Goal: Task Accomplishment & Management: Manage account settings

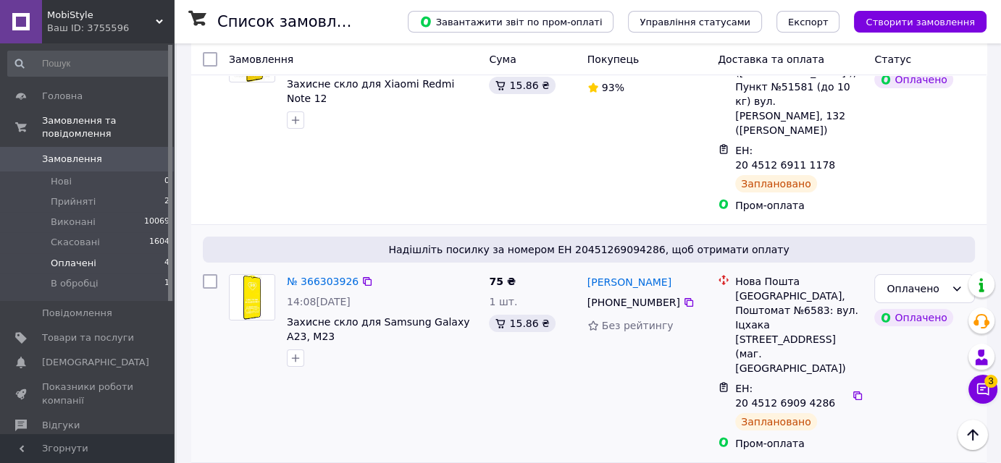
scroll to position [235, 0]
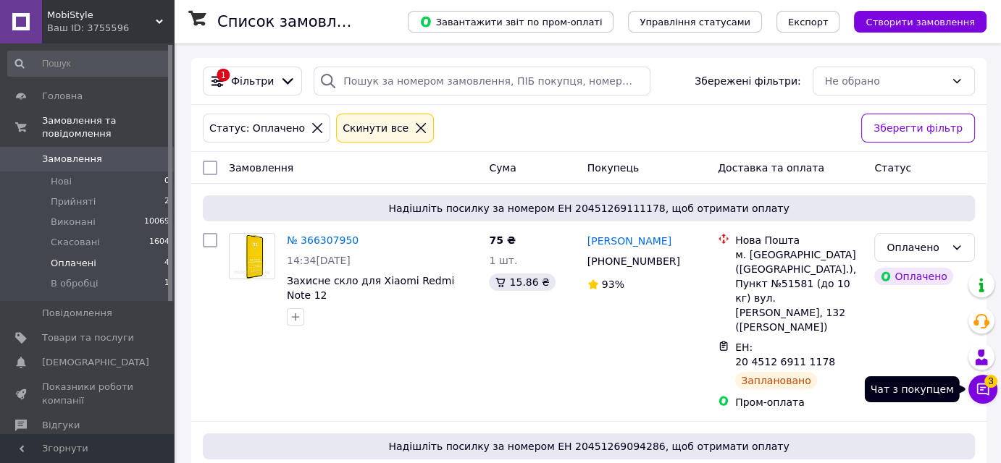
click at [977, 388] on icon at bounding box center [983, 390] width 12 height 12
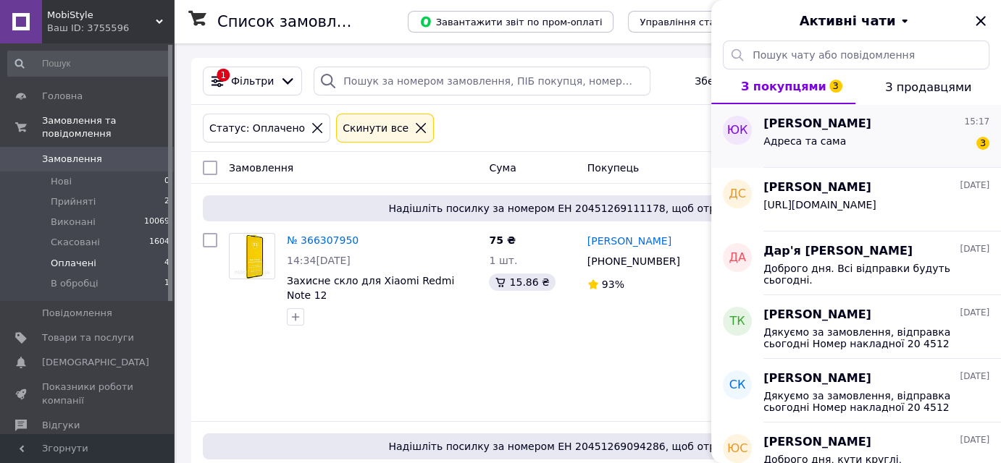
click at [867, 139] on div "Адреса та сама 3" at bounding box center [876, 144] width 226 height 23
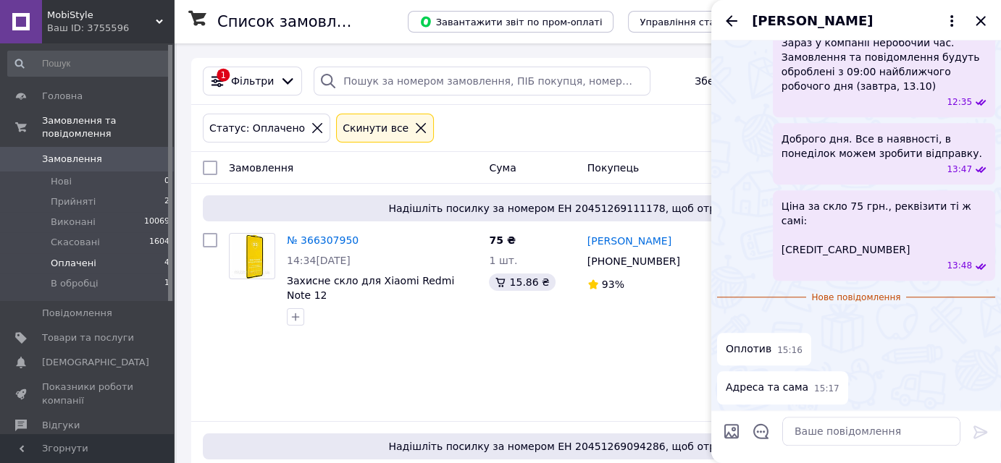
scroll to position [2216, 0]
click at [860, 429] on textarea at bounding box center [871, 431] width 178 height 29
type textarea "Дякую, готуєм замовлення"
click at [982, 428] on icon at bounding box center [980, 432] width 17 height 17
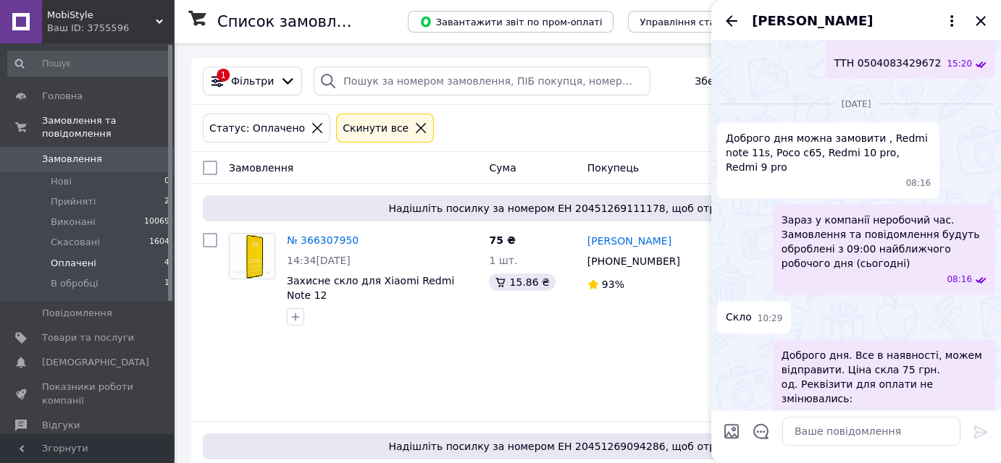
scroll to position [658, 0]
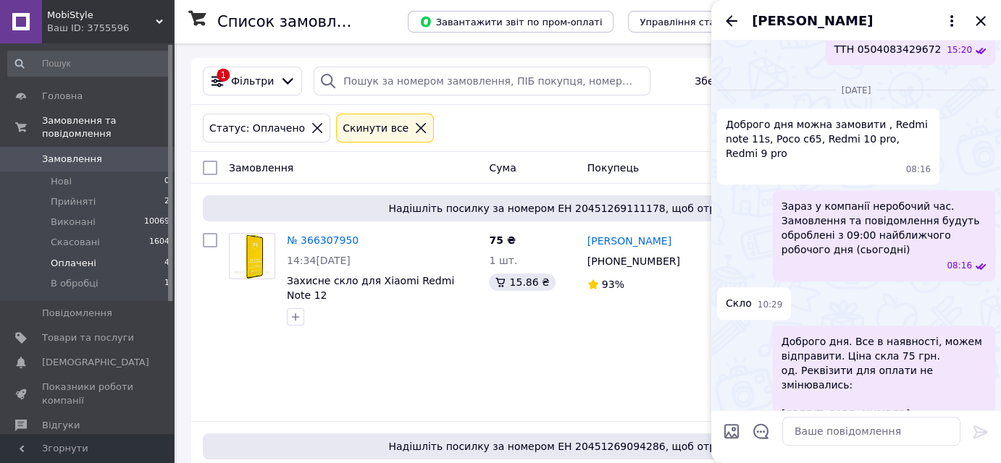
click at [849, 23] on span "Юрий Кондратенко" at bounding box center [812, 21] width 121 height 19
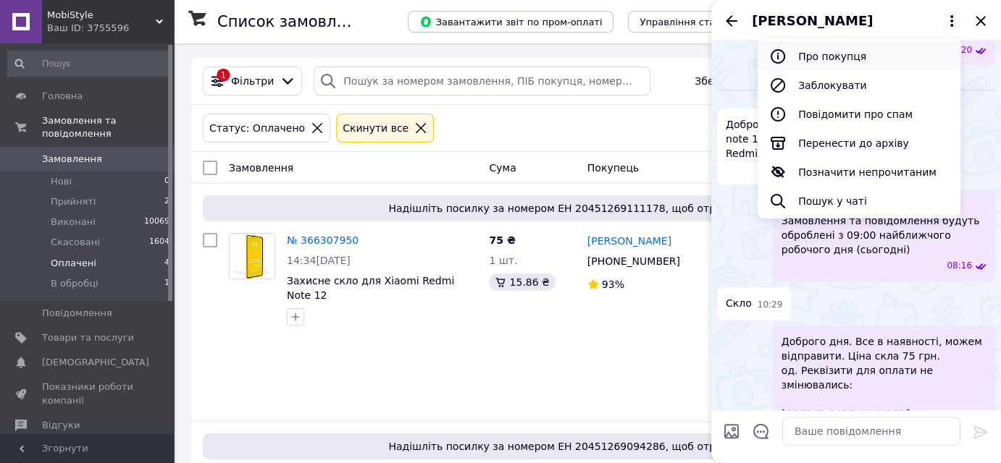
click at [844, 59] on button "Про покупця" at bounding box center [858, 56] width 203 height 29
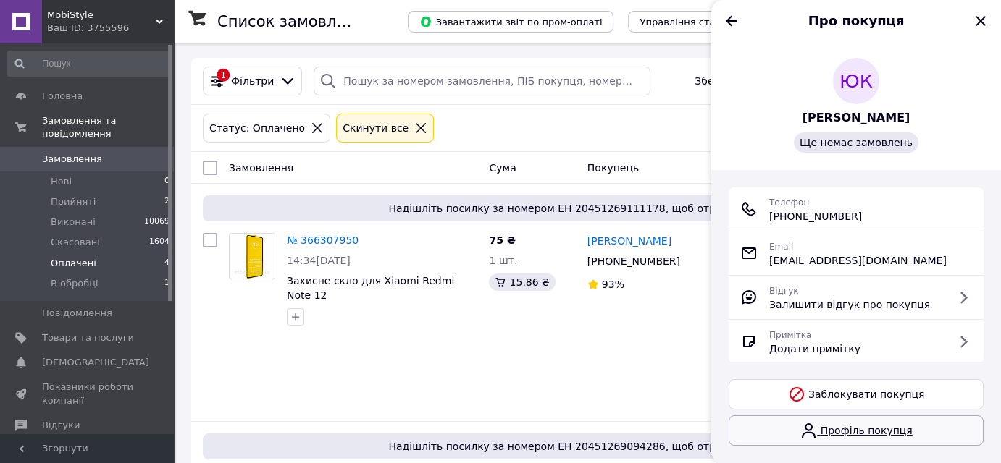
click at [873, 431] on link "Профіль покупця" at bounding box center [855, 431] width 255 height 30
click at [727, 22] on icon "Назад" at bounding box center [732, 20] width 12 height 11
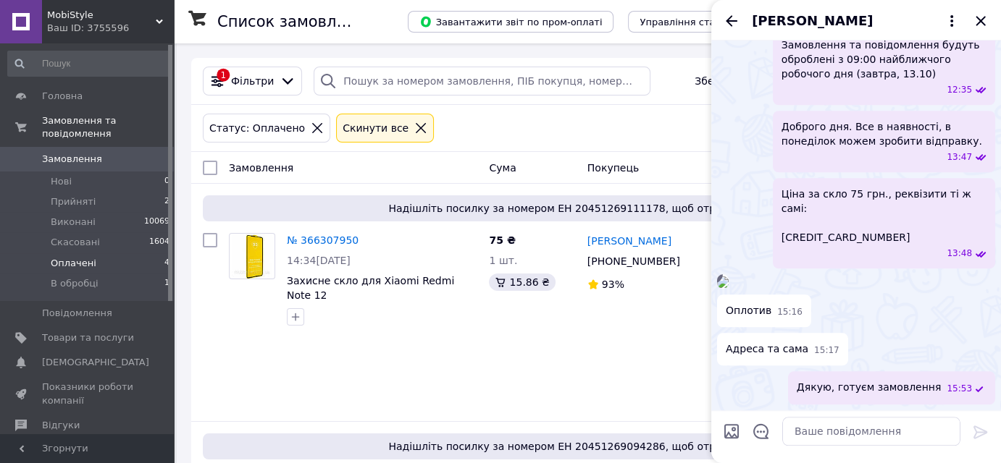
scroll to position [1570, 0]
drag, startPoint x: 836, startPoint y: 237, endPoint x: 780, endPoint y: 238, distance: 55.8
copy span "0952087401"
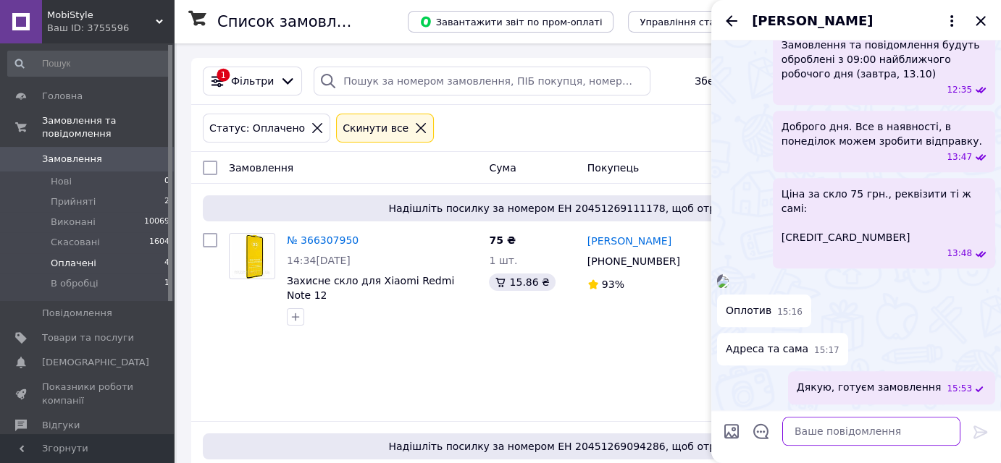
click at [903, 437] on textarea at bounding box center [871, 431] width 178 height 29
paste textarea "0505384110856"
type textarea "ТТН 0505384110856"
click at [980, 436] on icon at bounding box center [980, 432] width 17 height 17
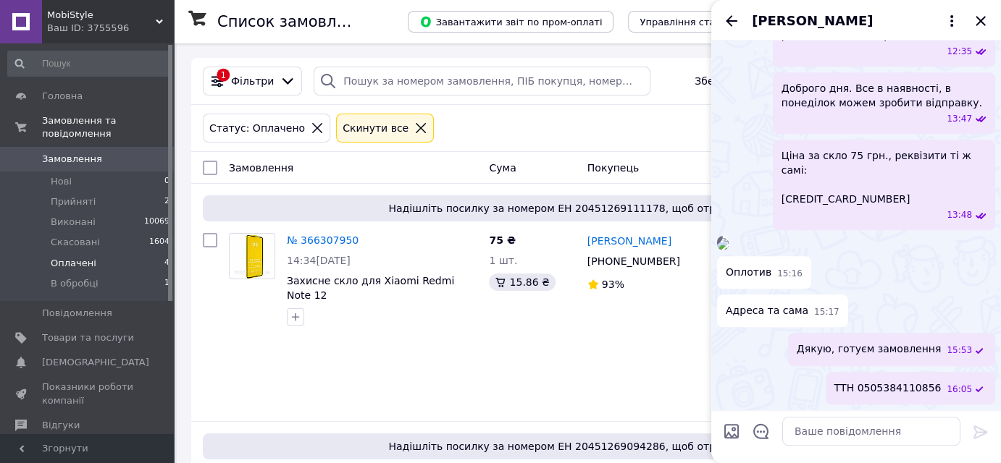
scroll to position [2267, 0]
click at [984, 14] on icon "Закрити" at bounding box center [980, 20] width 17 height 17
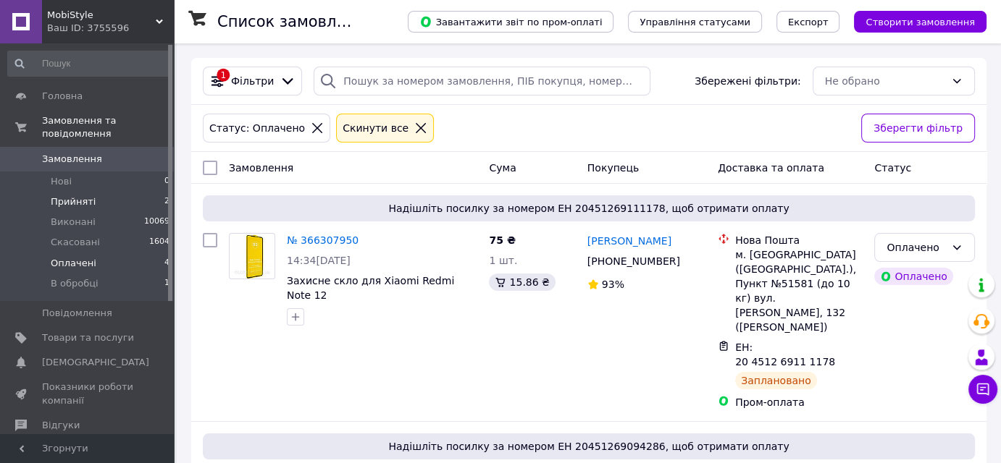
click at [78, 196] on span "Прийняті" at bounding box center [73, 202] width 45 height 13
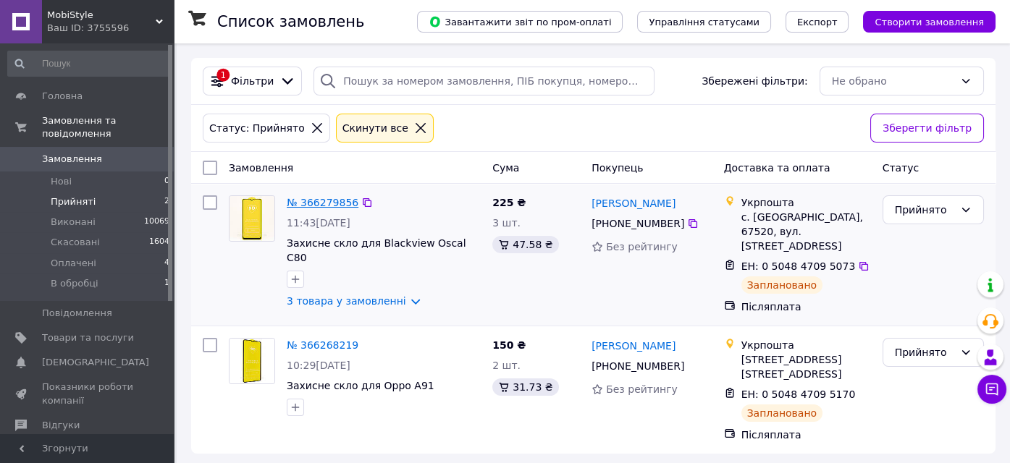
click at [325, 199] on link "№ 366279856" at bounding box center [323, 203] width 72 height 12
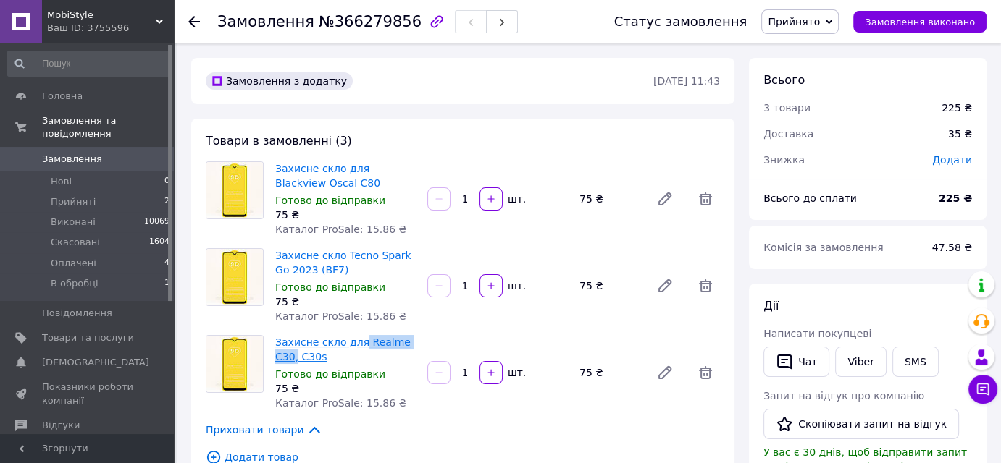
drag, startPoint x: 417, startPoint y: 338, endPoint x: 356, endPoint y: 345, distance: 62.0
click at [356, 345] on div "Захисне скло для Realme C30, C30s Готово до відправки 75 ₴ Каталог ProSale: 15.…" at bounding box center [345, 372] width 152 height 81
copy link "Realme C30,"
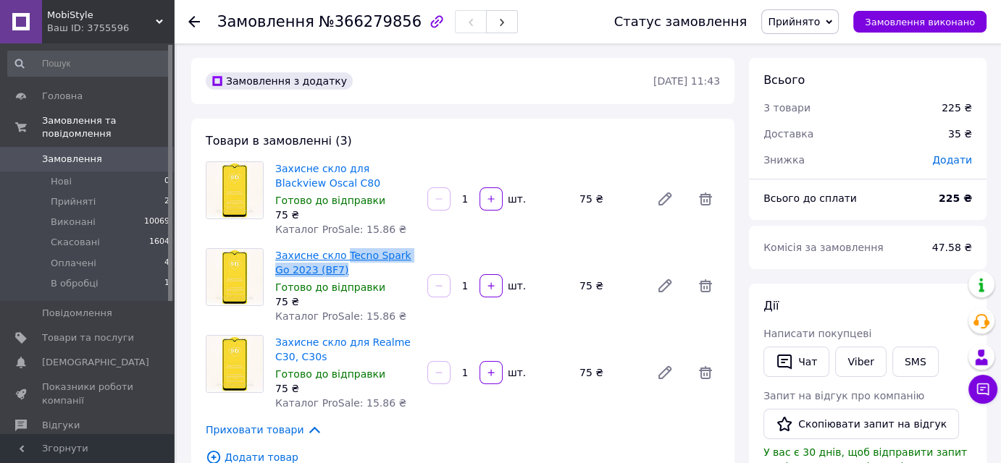
drag, startPoint x: 354, startPoint y: 269, endPoint x: 340, endPoint y: 259, distance: 17.3
click at [340, 259] on span "Захисне скло Tecno Spark Go 2023 (BF7)" at bounding box center [345, 262] width 140 height 29
copy link "Tecno Spark Go 2023 (BF7)"
drag, startPoint x: 343, startPoint y: 182, endPoint x: 272, endPoint y: 188, distance: 71.9
click at [272, 188] on div "Захисне скло для Blackview Oscal C80 Готово до відправки 75 ₴ Каталог ProSale: …" at bounding box center [345, 199] width 152 height 81
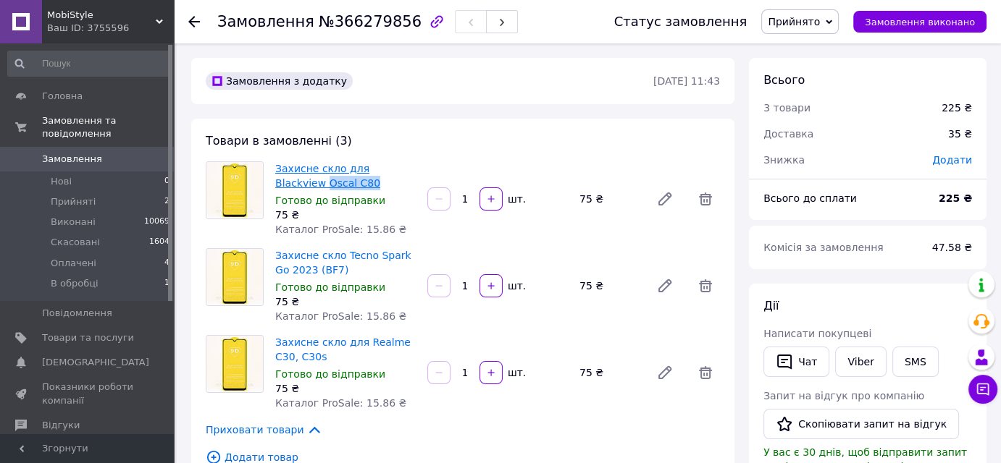
copy link "Oscal C80"
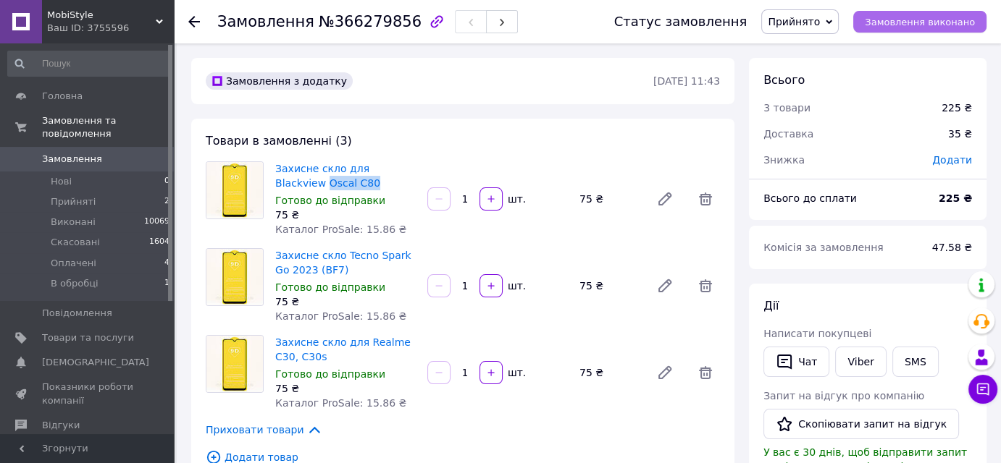
click at [893, 28] on span "Замовлення виконано" at bounding box center [920, 22] width 110 height 11
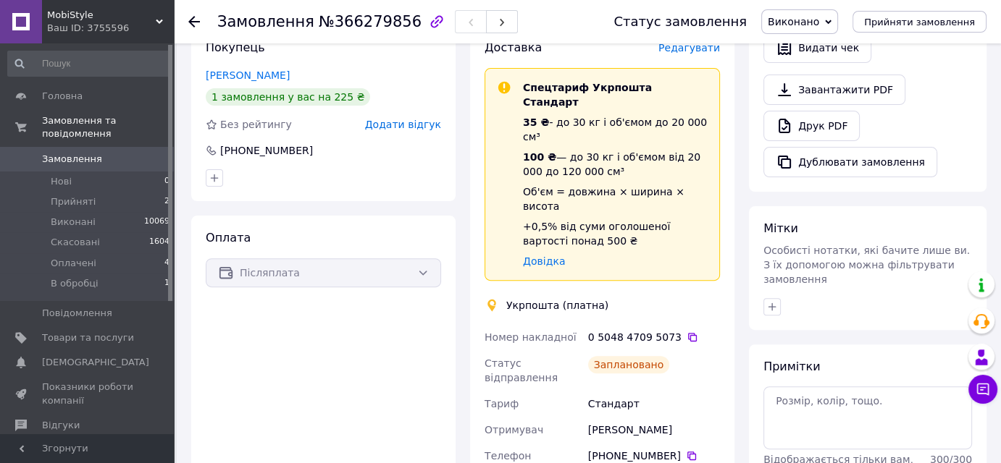
scroll to position [461, 0]
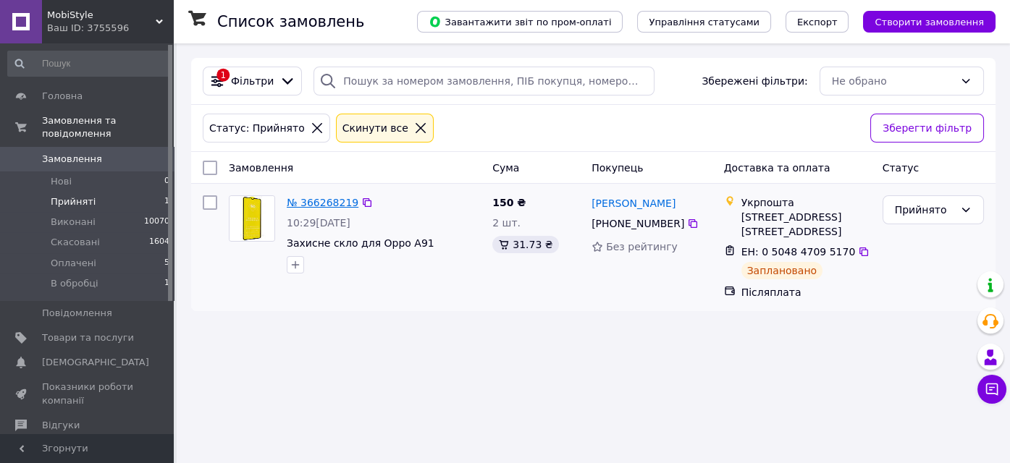
click at [323, 201] on link "№ 366268219" at bounding box center [323, 203] width 72 height 12
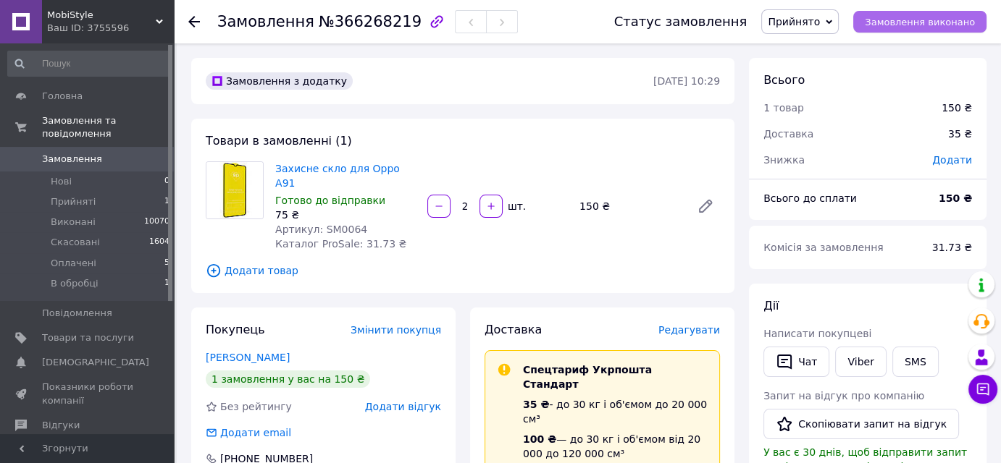
click at [912, 21] on span "Замовлення виконано" at bounding box center [920, 22] width 110 height 11
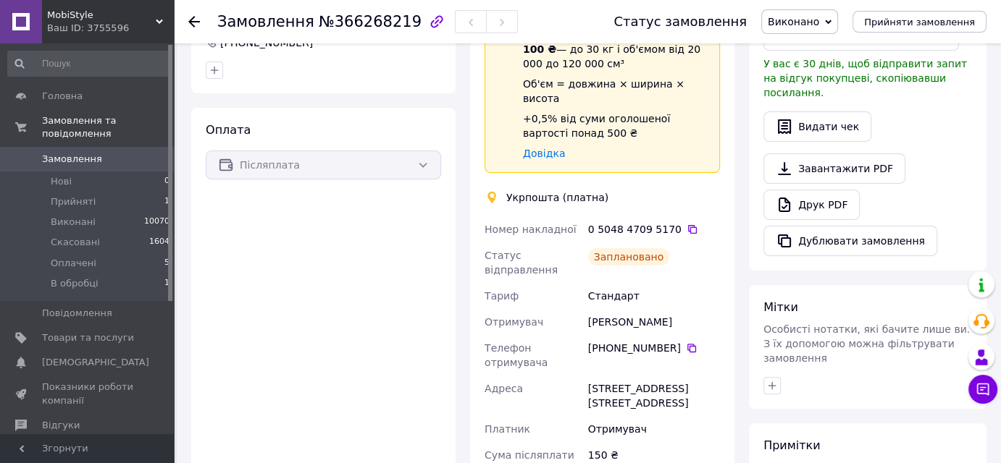
scroll to position [395, 0]
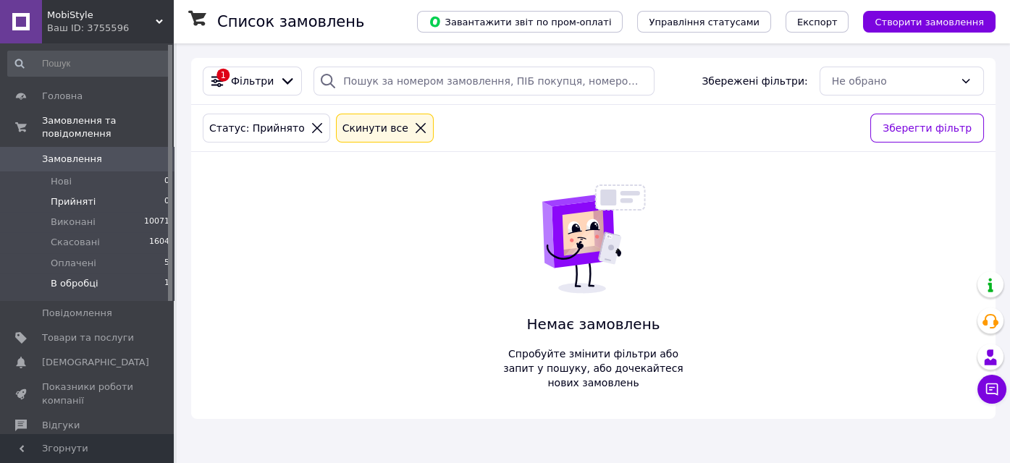
click at [119, 274] on li "В обробці 1" at bounding box center [89, 288] width 178 height 28
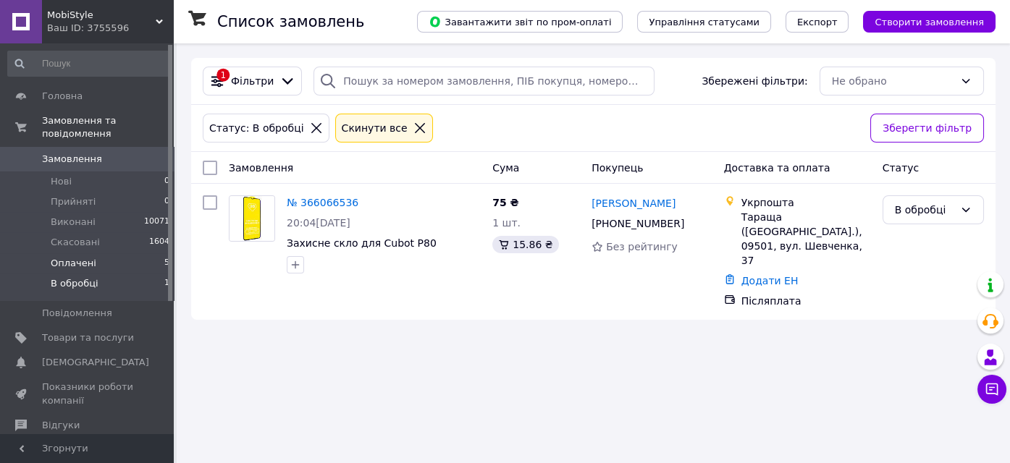
click at [121, 253] on li "Оплачені 5" at bounding box center [89, 263] width 178 height 20
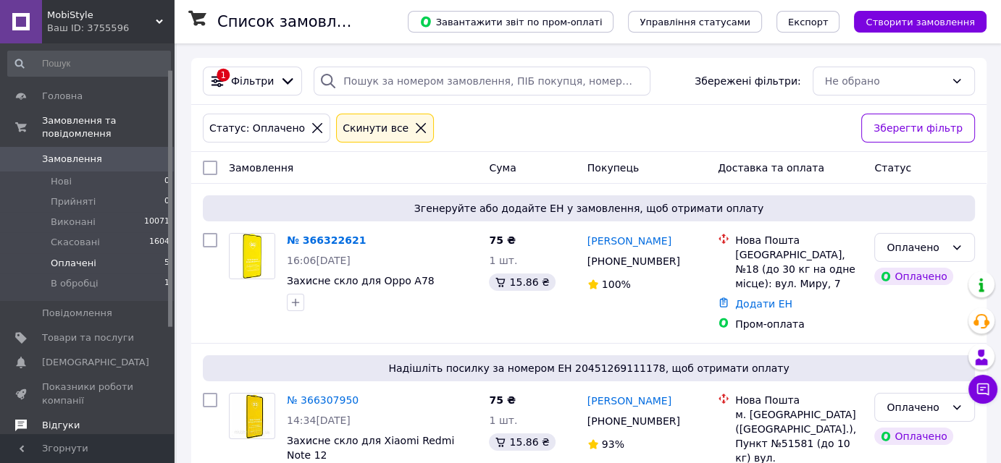
scroll to position [201, 0]
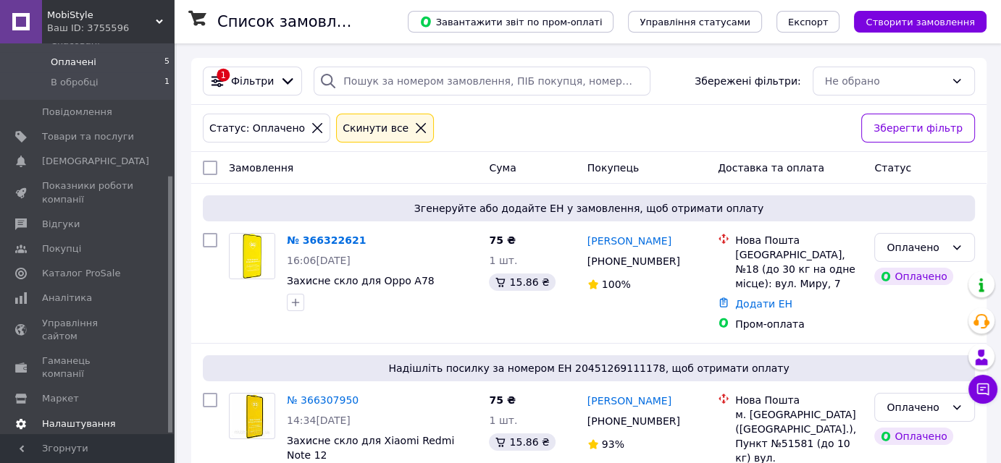
click at [77, 418] on span "Налаштування" at bounding box center [79, 424] width 74 height 13
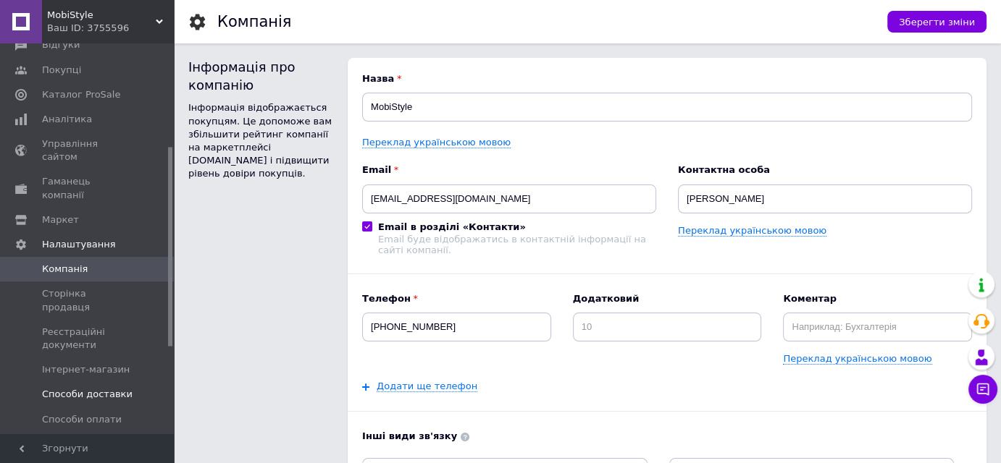
click at [80, 382] on link "Способи доставки" at bounding box center [89, 394] width 178 height 25
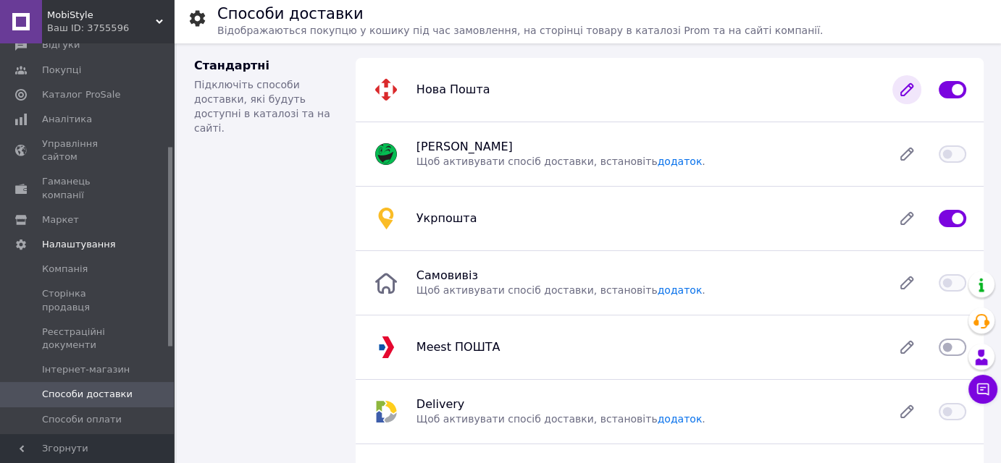
click at [904, 85] on icon at bounding box center [906, 89] width 29 height 29
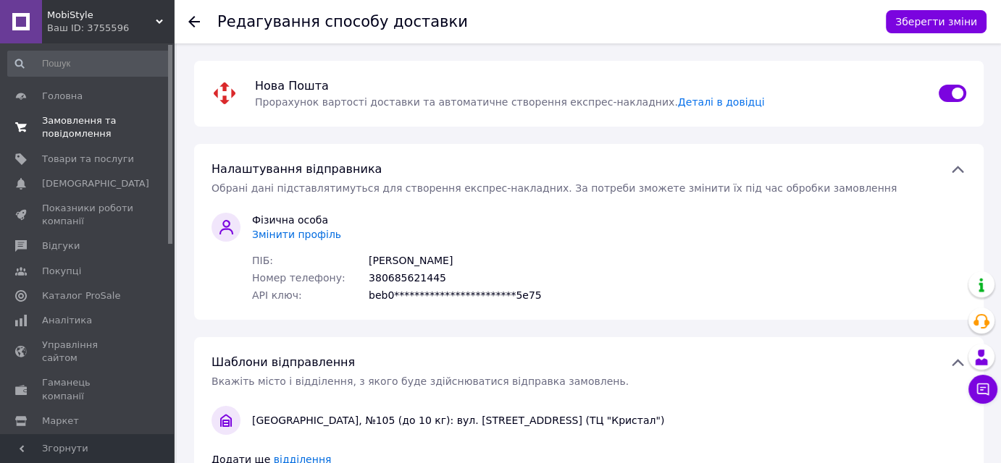
click at [96, 126] on span "Замовлення та повідомлення" at bounding box center [88, 127] width 92 height 26
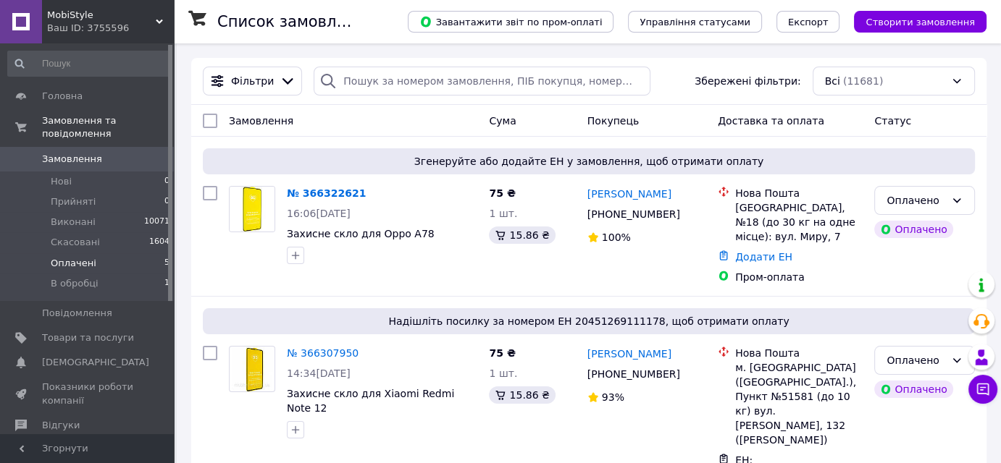
click at [88, 257] on span "Оплачені" at bounding box center [74, 263] width 46 height 13
click at [80, 257] on span "Оплачені" at bounding box center [74, 263] width 46 height 13
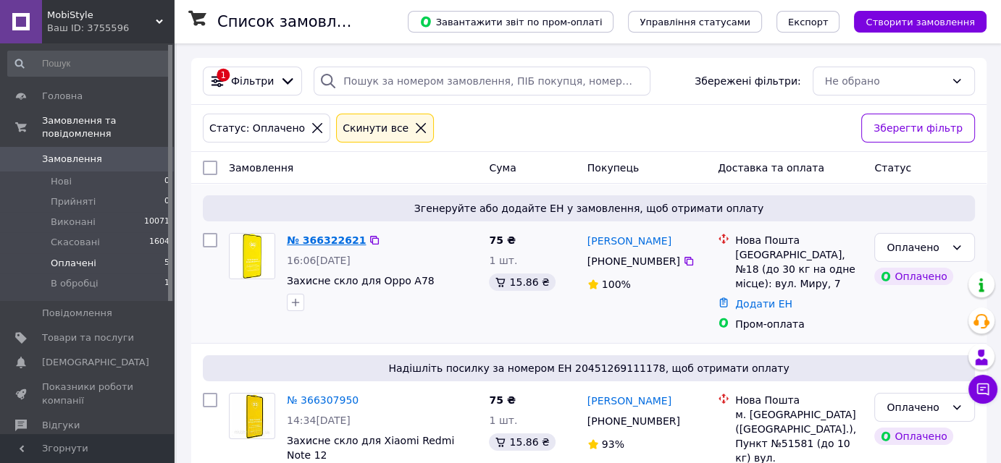
click at [334, 235] on link "№ 366322621" at bounding box center [326, 241] width 79 height 12
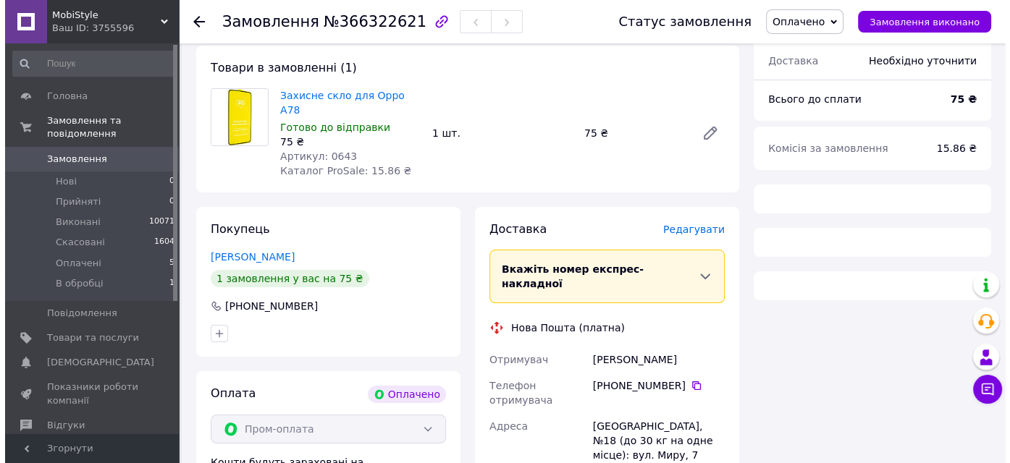
scroll to position [197, 0]
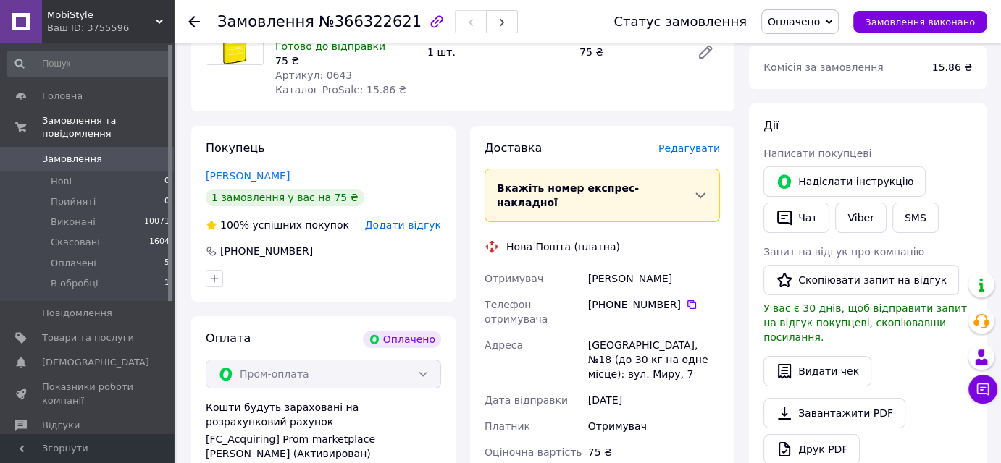
click at [686, 143] on span "Редагувати" at bounding box center [689, 149] width 62 height 12
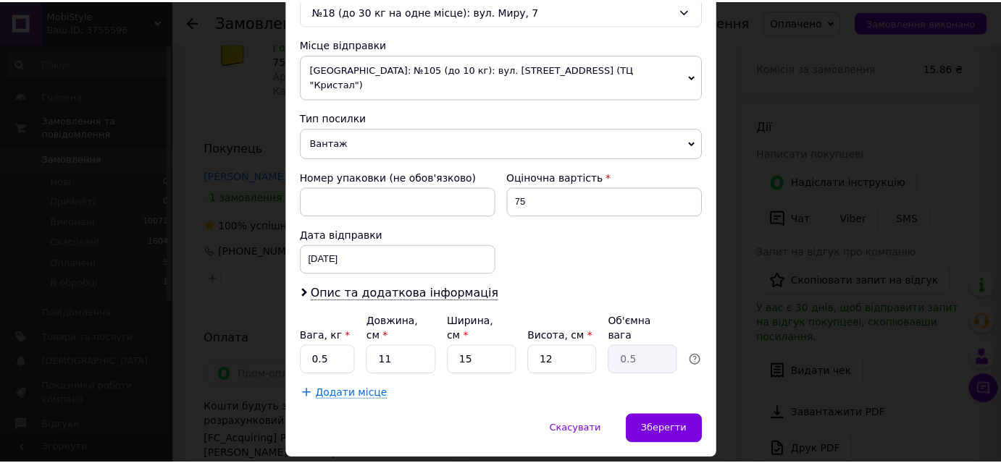
scroll to position [492, 0]
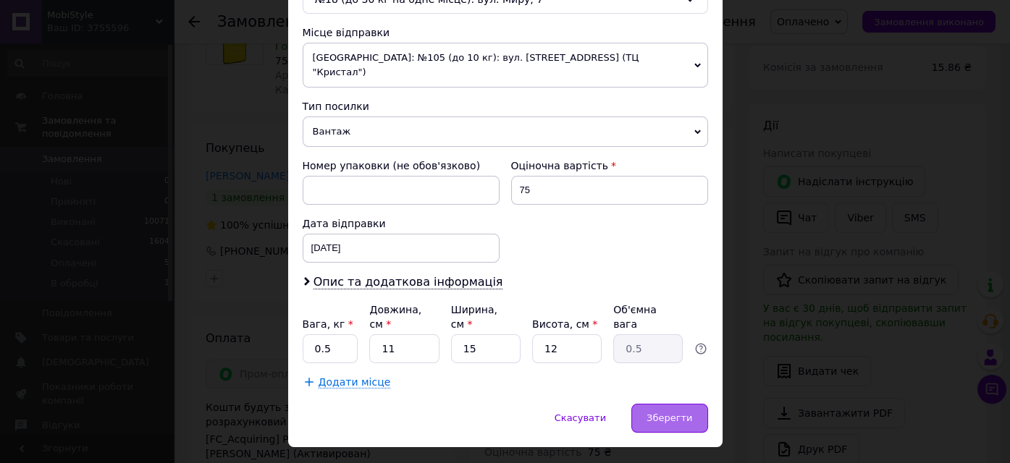
click at [679, 404] on div "Зберегти" at bounding box center [669, 418] width 76 height 29
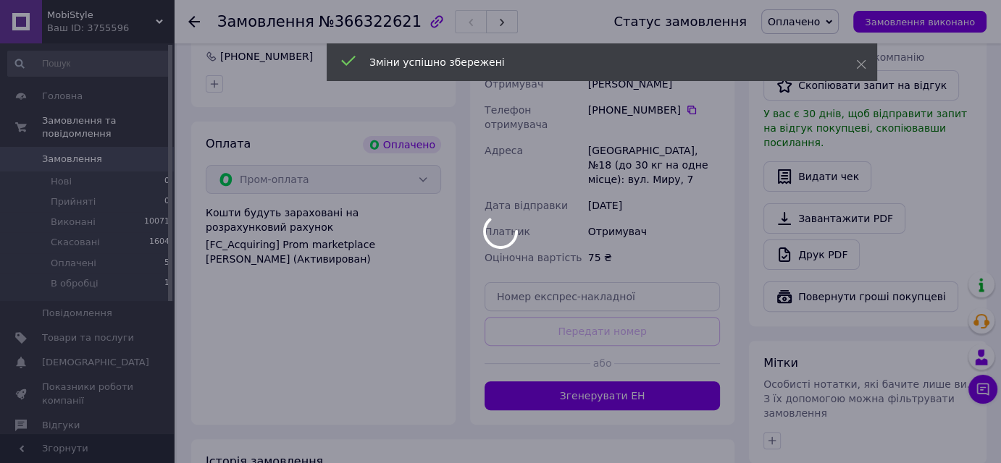
scroll to position [461, 0]
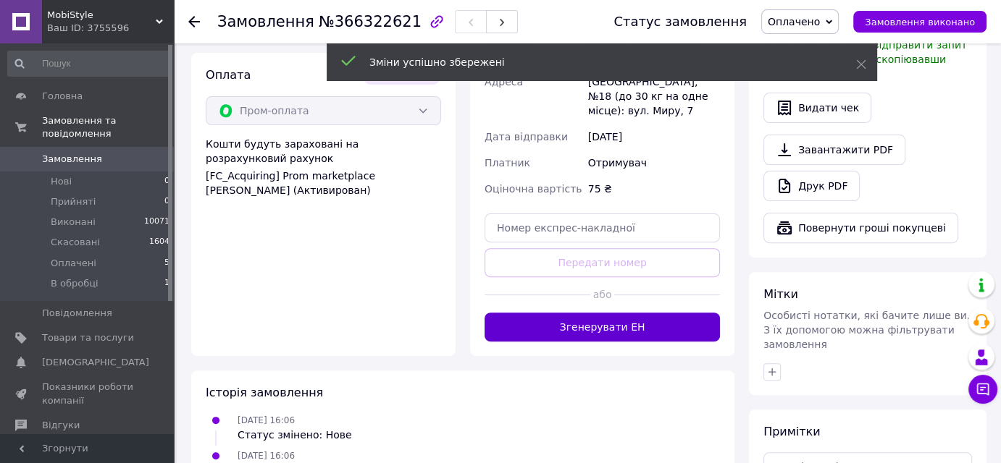
click at [612, 313] on button "Згенерувати ЕН" at bounding box center [601, 327] width 235 height 29
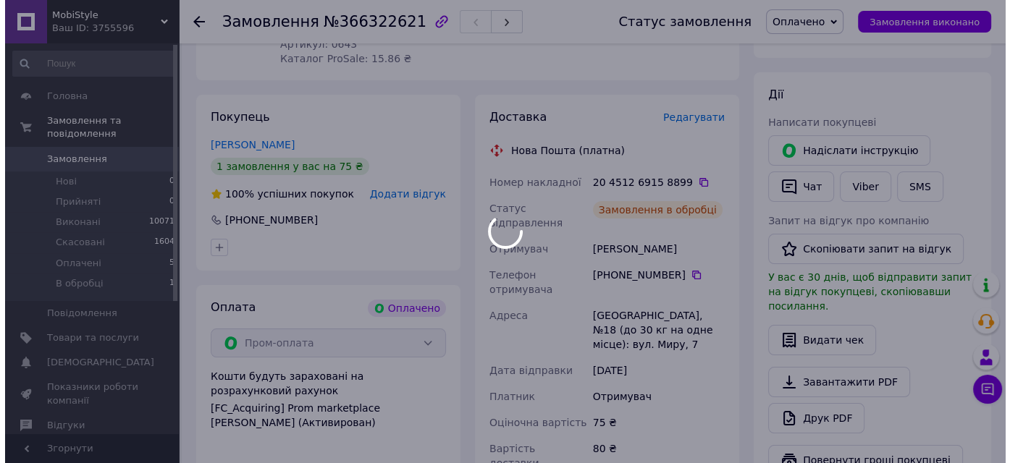
scroll to position [197, 0]
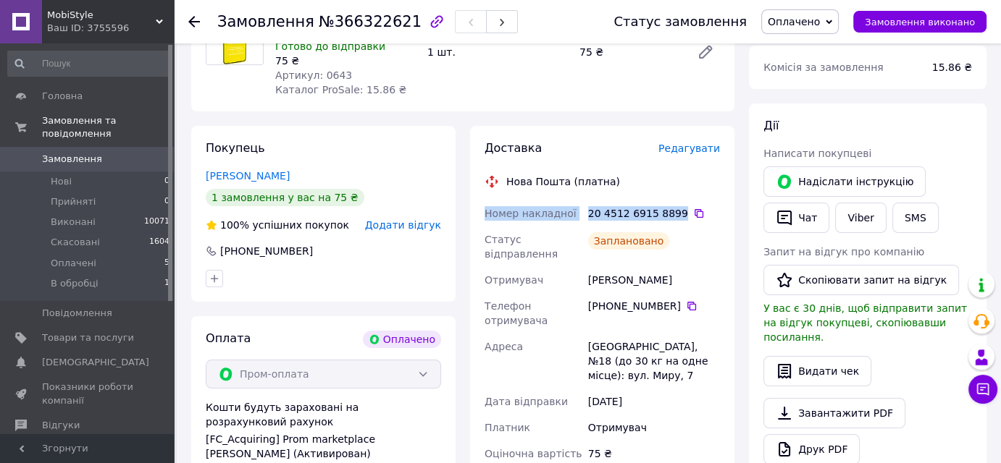
drag, startPoint x: 484, startPoint y: 197, endPoint x: 671, endPoint y: 201, distance: 187.6
click at [671, 201] on div "Номер накладної 20 4512 6915 8899   Статус відправлення Заплановано Отримувач д…" at bounding box center [602, 354] width 241 height 307
copy div "Номер накладної 20 4512 6915 8899"
click at [901, 215] on button "SMS" at bounding box center [915, 218] width 46 height 30
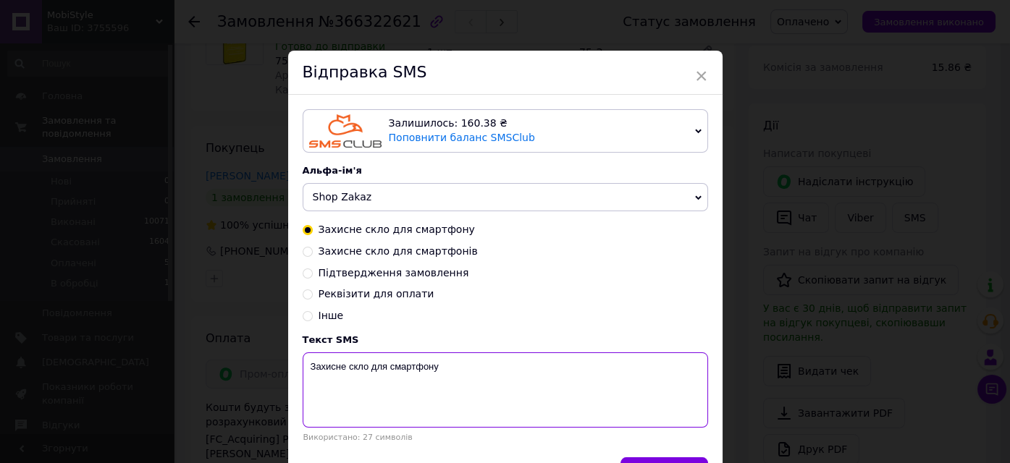
click at [385, 385] on textarea "Захисне скло для смартфону" at bounding box center [506, 390] width 406 height 75
paste textarea "Номер накладної 20 4512 6915 8899"
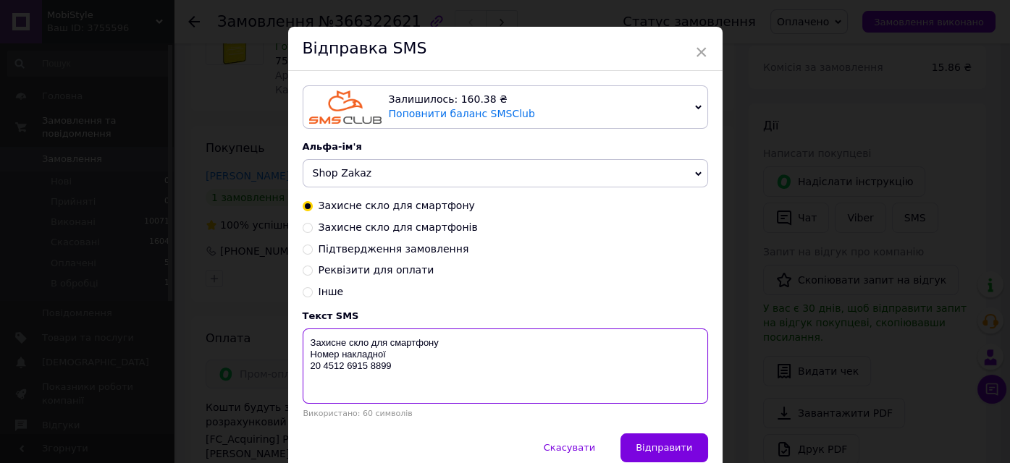
scroll to position [65, 0]
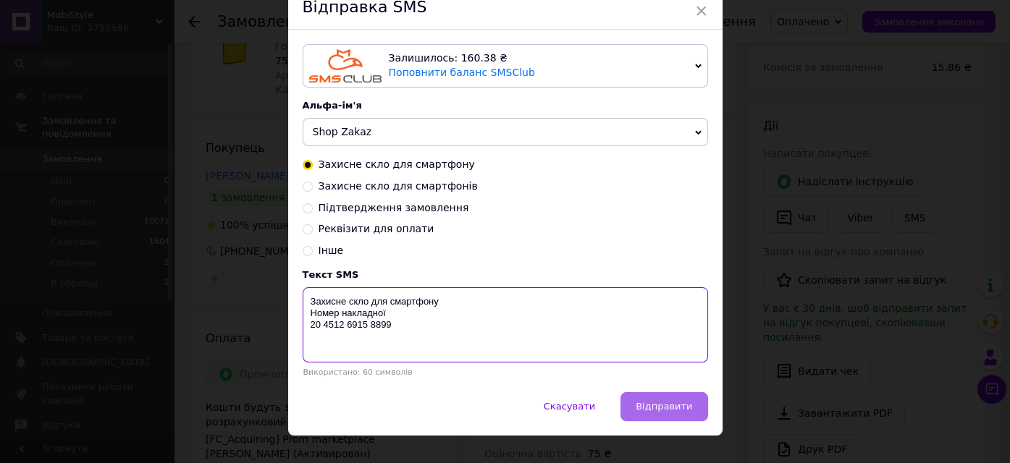
type textarea "Захисне скло для смартфону Номер накладної 20 4512 6915 8899"
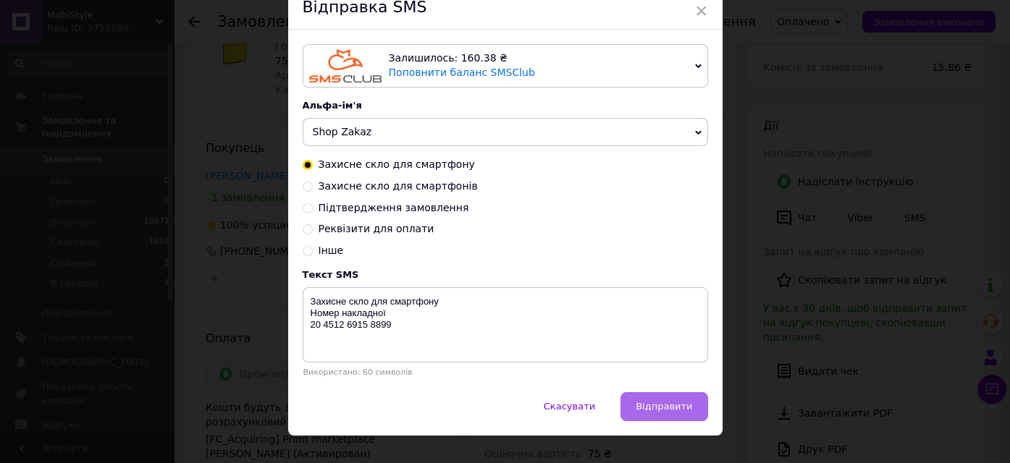
click at [657, 408] on span "Відправити" at bounding box center [664, 406] width 56 height 11
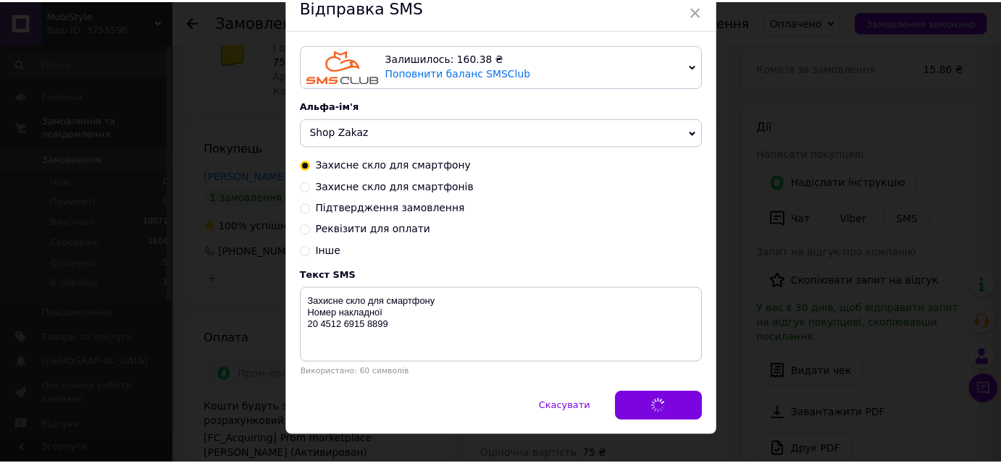
scroll to position [0, 0]
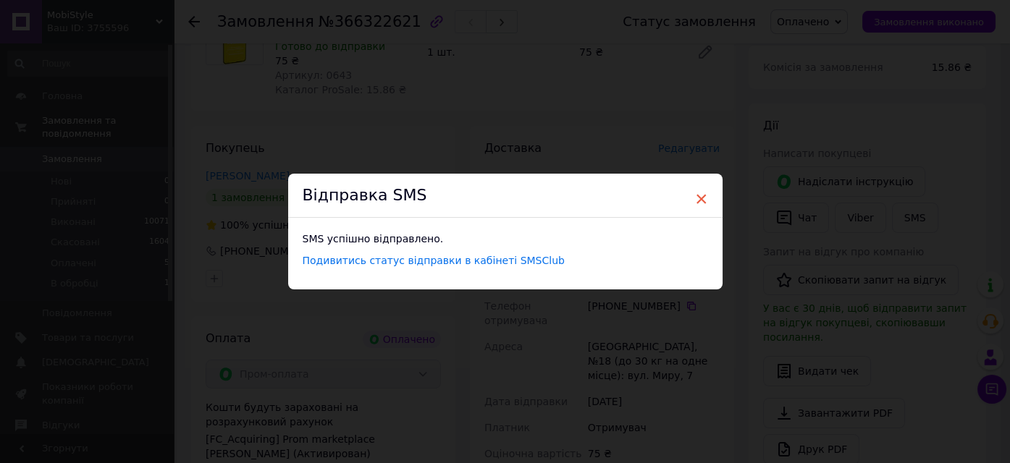
click at [700, 198] on span "×" at bounding box center [701, 199] width 13 height 25
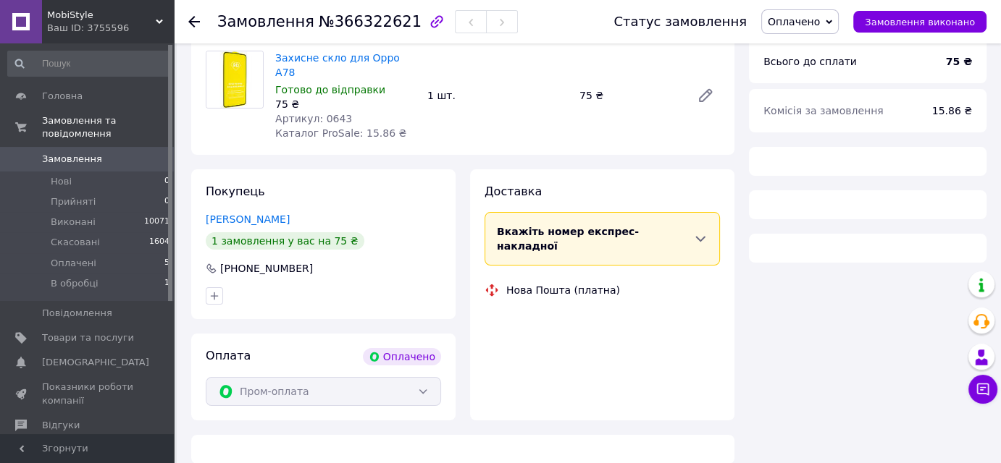
scroll to position [197, 0]
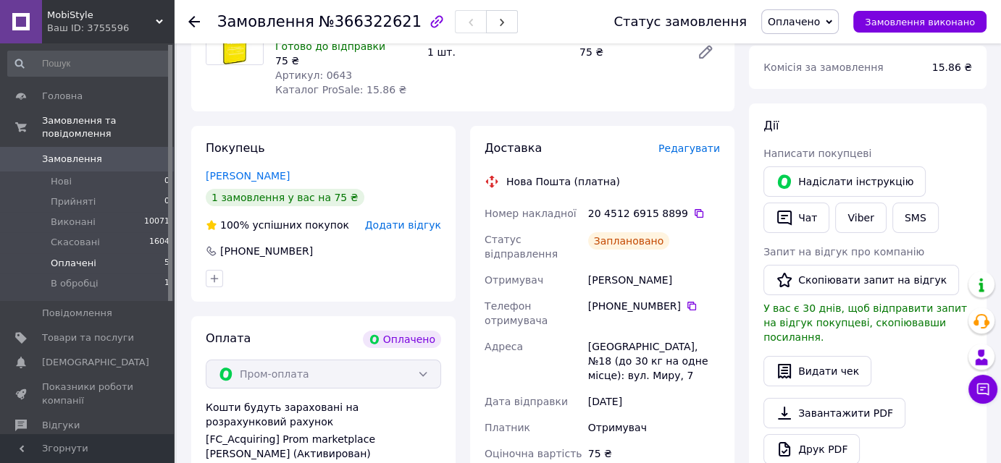
click at [111, 253] on li "Оплачені 5" at bounding box center [89, 263] width 178 height 20
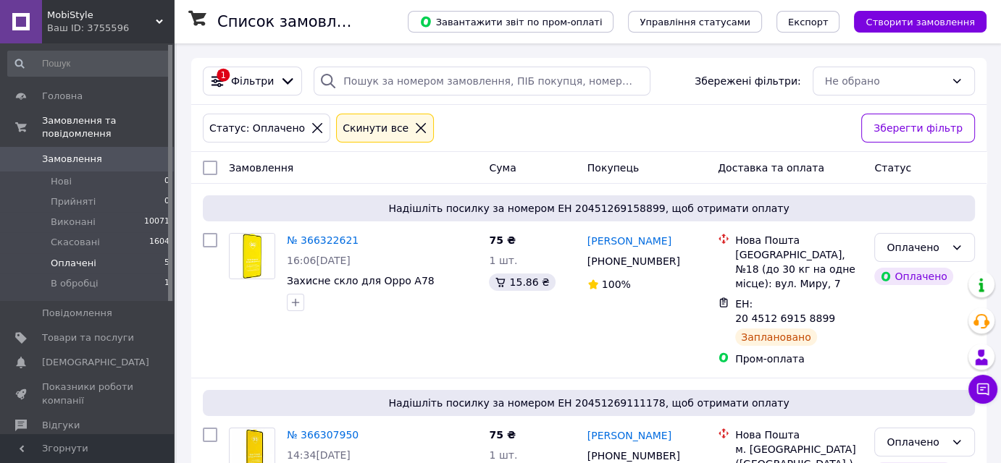
click at [150, 26] on div "Ваш ID: 3755596" at bounding box center [110, 28] width 127 height 13
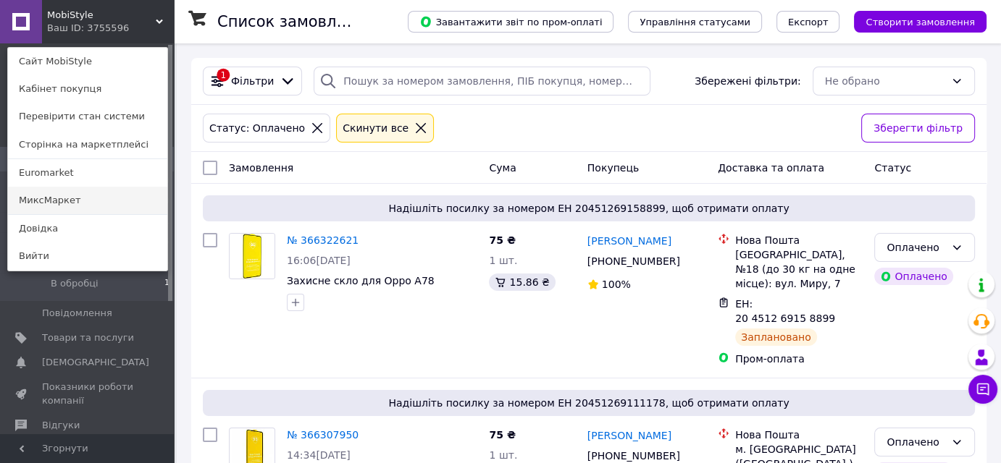
click at [61, 196] on link "МиксМаркет" at bounding box center [87, 201] width 159 height 28
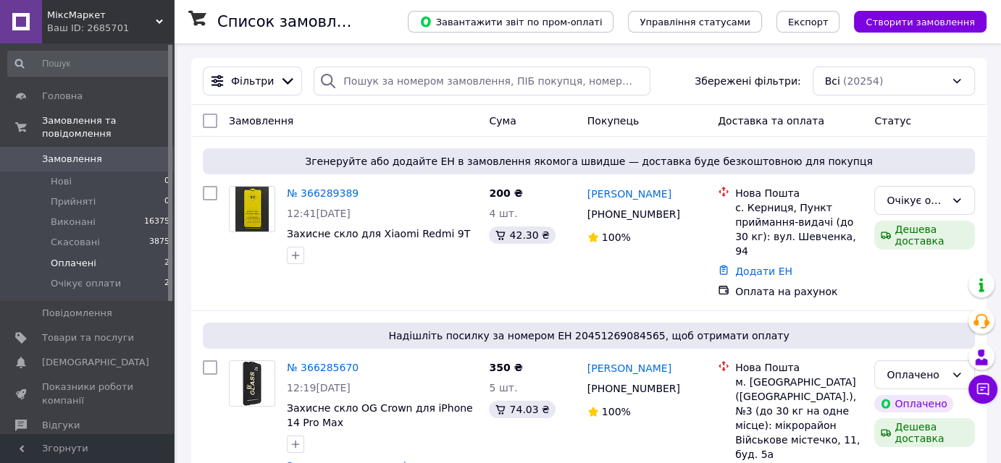
click at [98, 253] on li "Оплачені 2" at bounding box center [89, 263] width 178 height 20
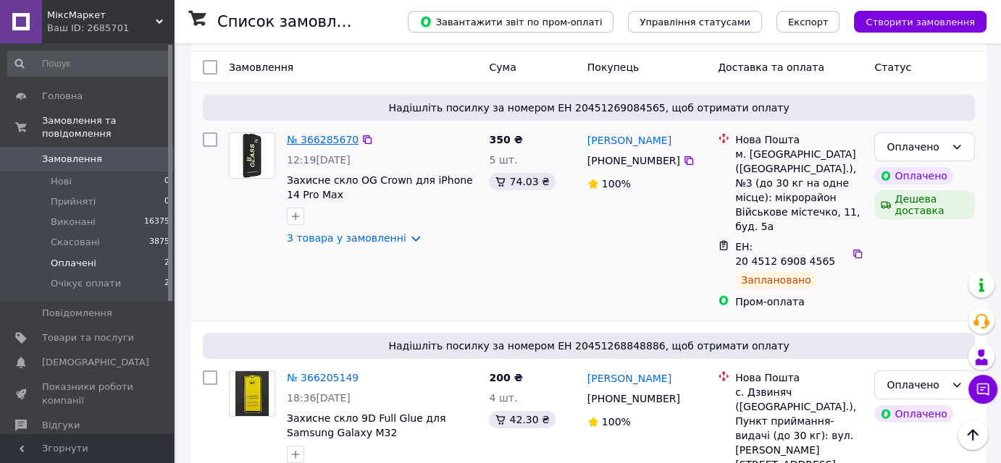
scroll to position [71, 0]
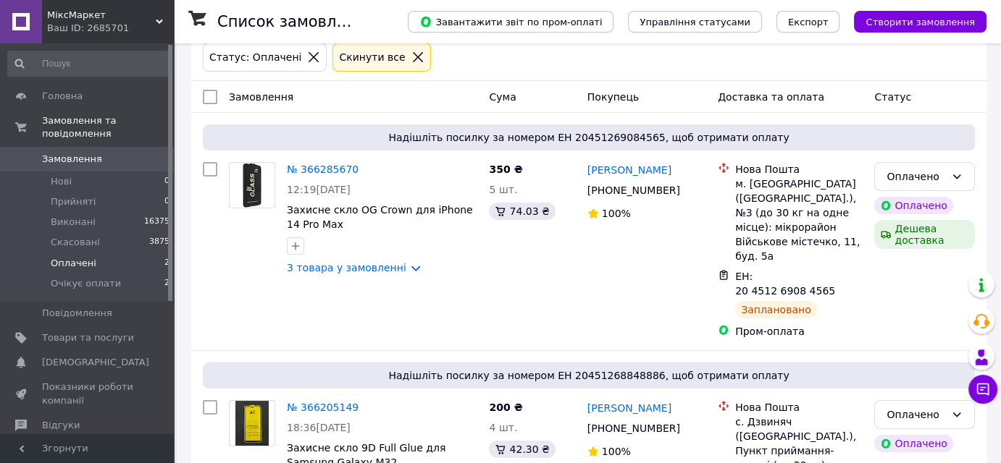
click at [154, 12] on span "МіксМаркет" at bounding box center [101, 15] width 109 height 13
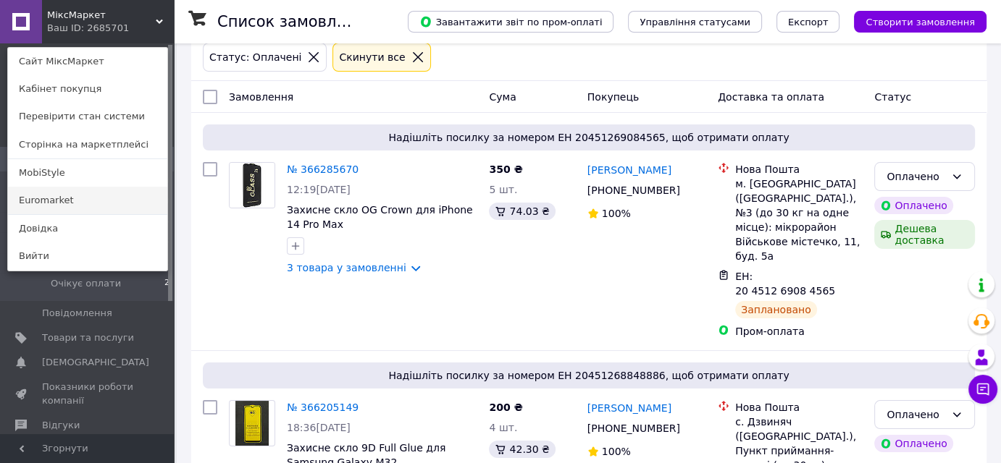
click at [88, 201] on link "Euromarket" at bounding box center [87, 201] width 159 height 28
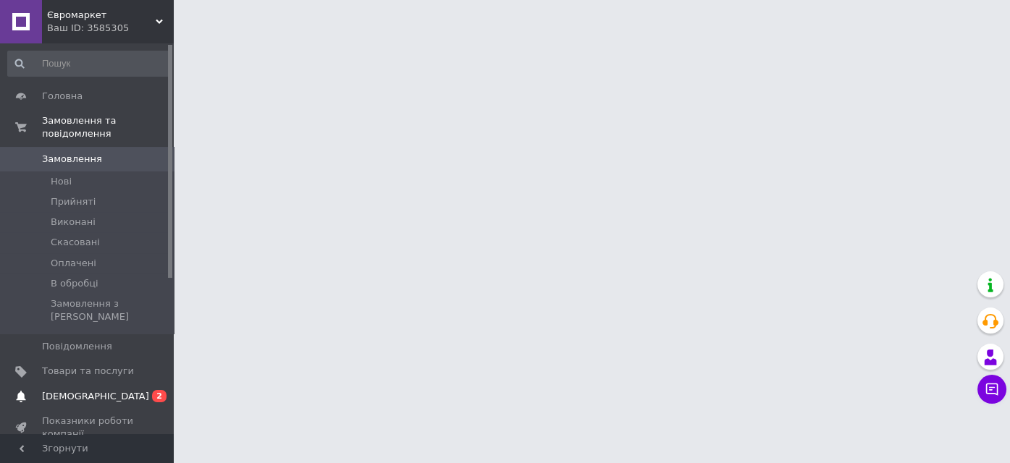
click at [77, 390] on span "[DEMOGRAPHIC_DATA]" at bounding box center [95, 396] width 107 height 13
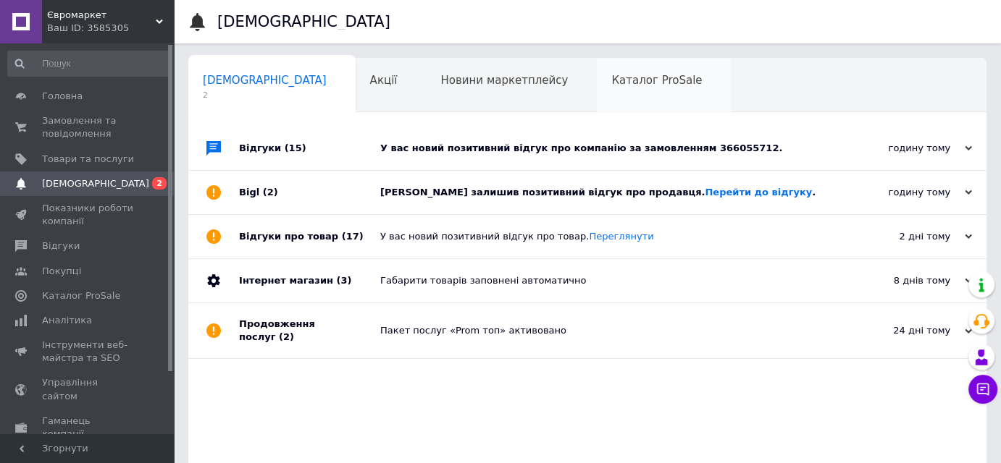
click at [611, 83] on span "Каталог ProSale" at bounding box center [656, 80] width 91 height 13
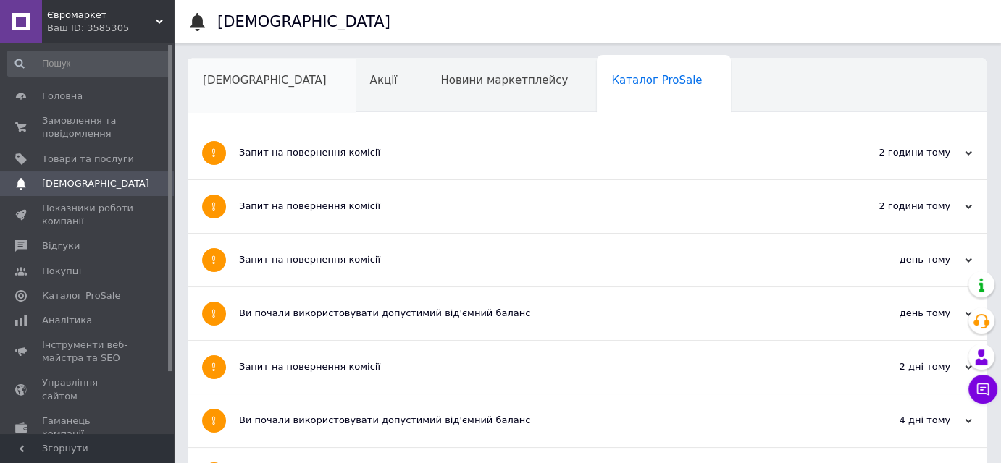
click at [239, 80] on span "[DEMOGRAPHIC_DATA]" at bounding box center [265, 80] width 124 height 13
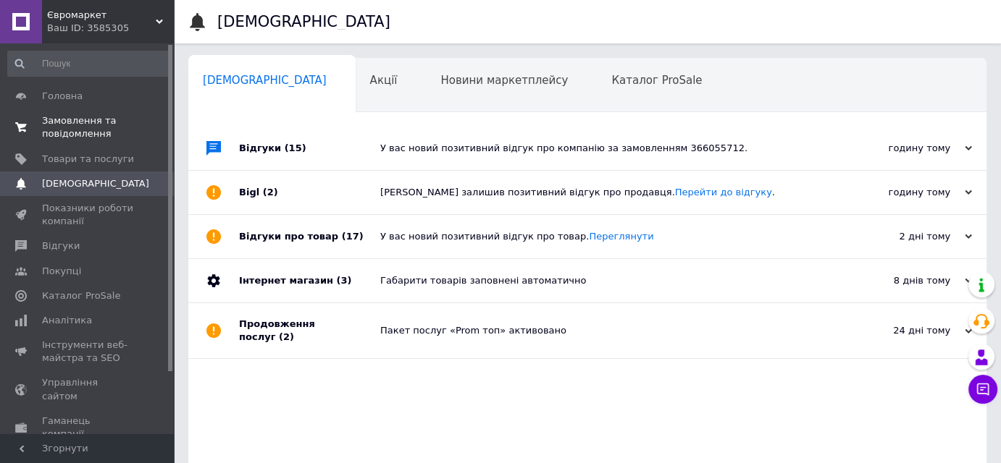
click at [81, 121] on span "Замовлення та повідомлення" at bounding box center [88, 127] width 92 height 26
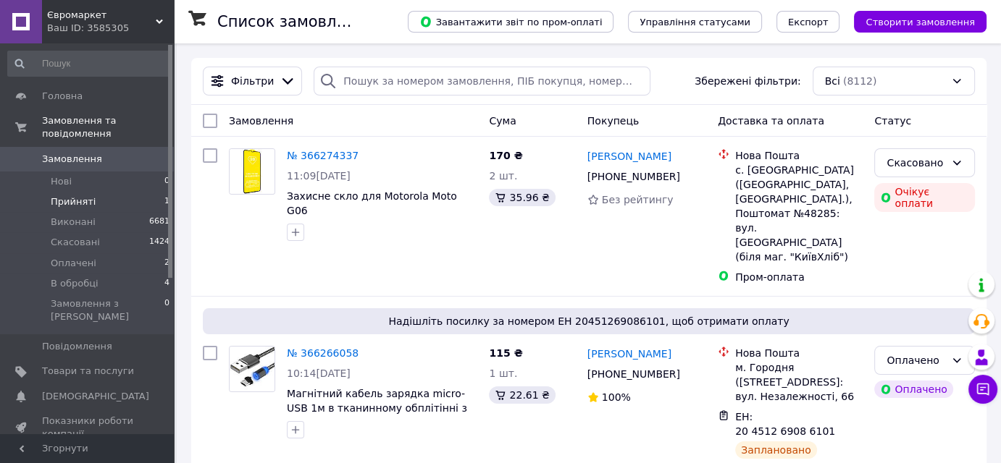
click at [85, 196] on span "Прийняті" at bounding box center [73, 202] width 45 height 13
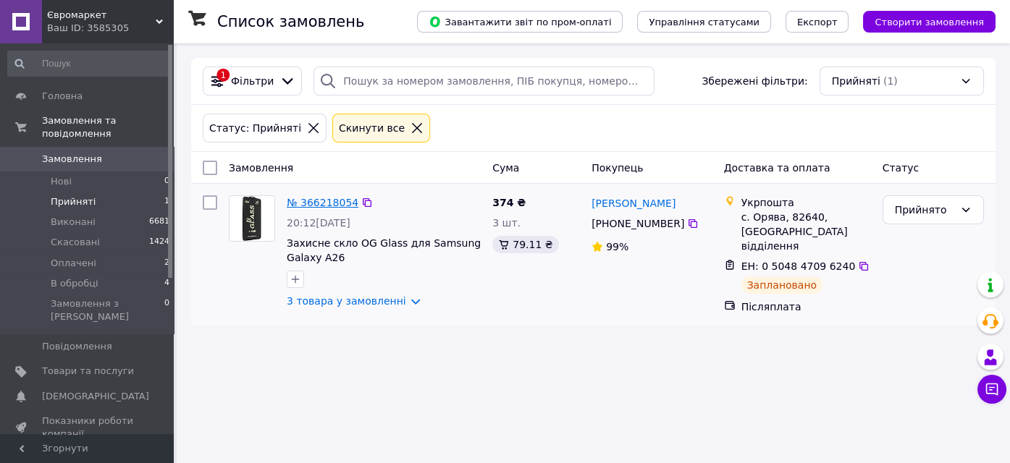
click at [318, 200] on link "№ 366218054" at bounding box center [323, 203] width 72 height 12
click at [311, 197] on link "№ 366218054" at bounding box center [323, 203] width 72 height 12
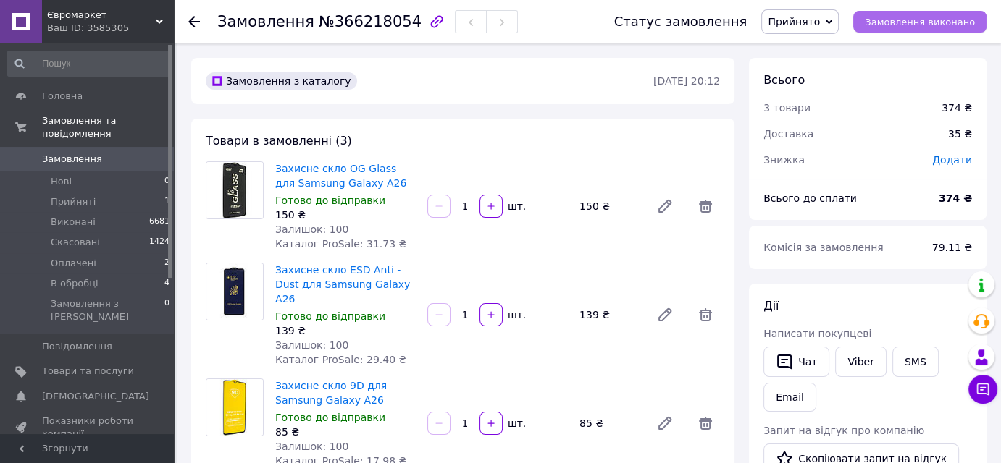
click at [926, 26] on span "Замовлення виконано" at bounding box center [920, 22] width 110 height 11
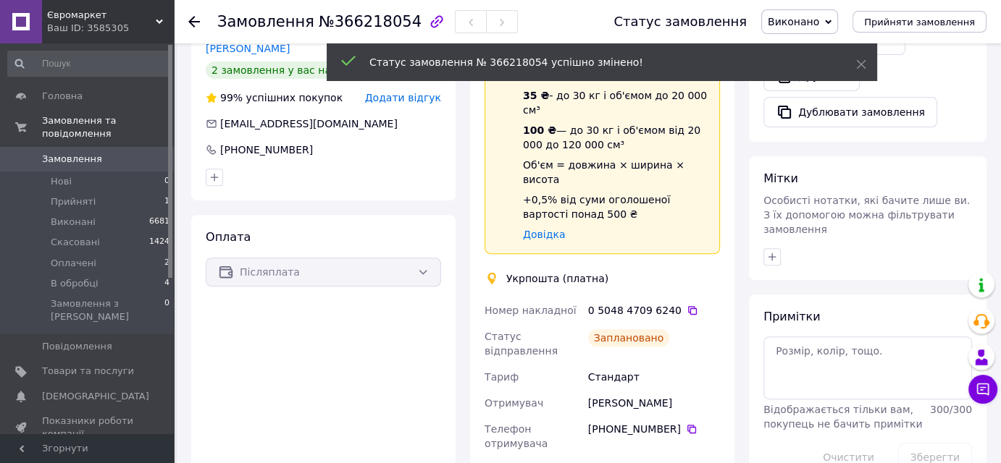
scroll to position [498, 0]
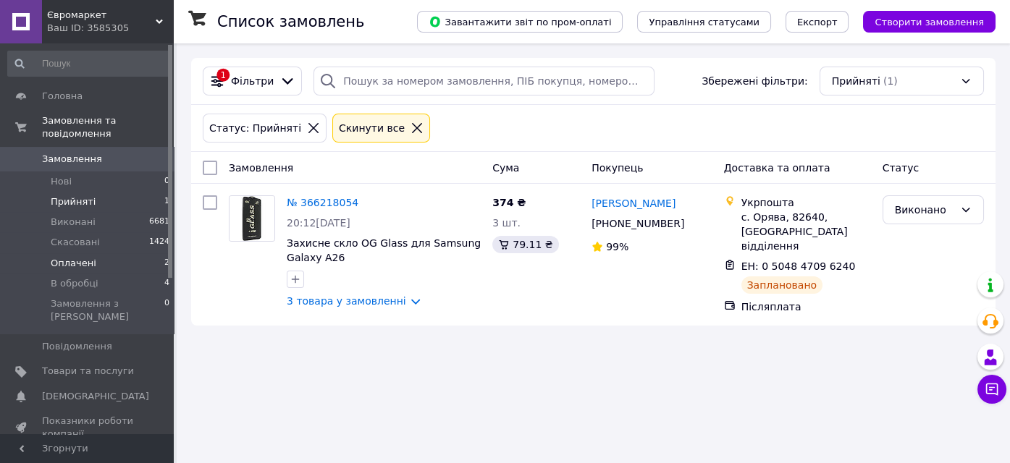
click at [88, 257] on span "Оплачені" at bounding box center [74, 263] width 46 height 13
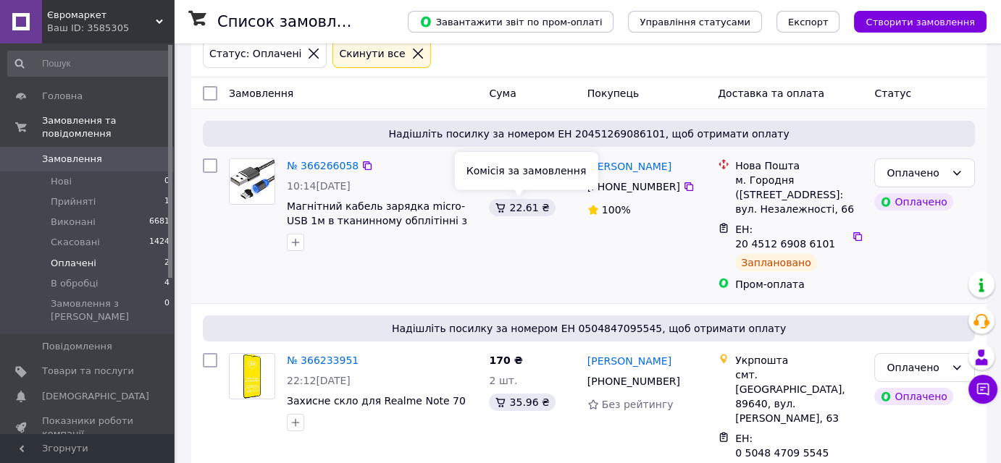
scroll to position [79, 0]
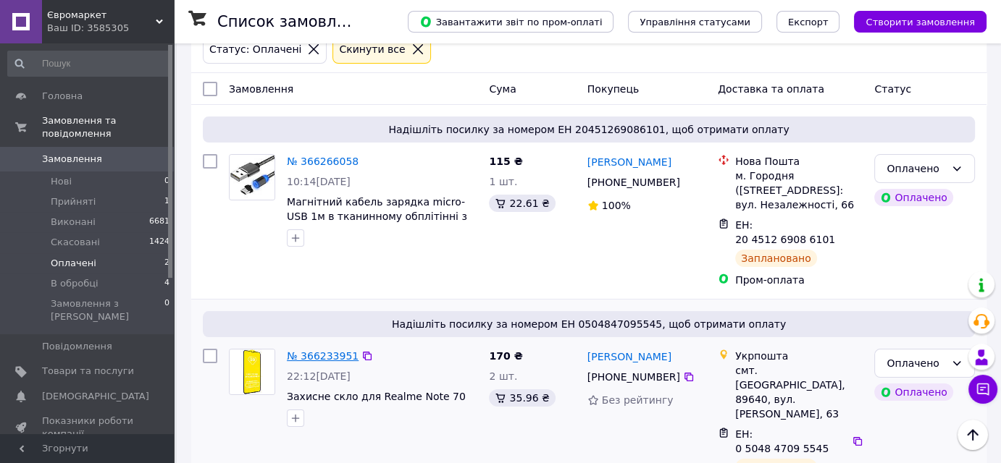
click at [317, 350] on link "№ 366233951" at bounding box center [323, 356] width 72 height 12
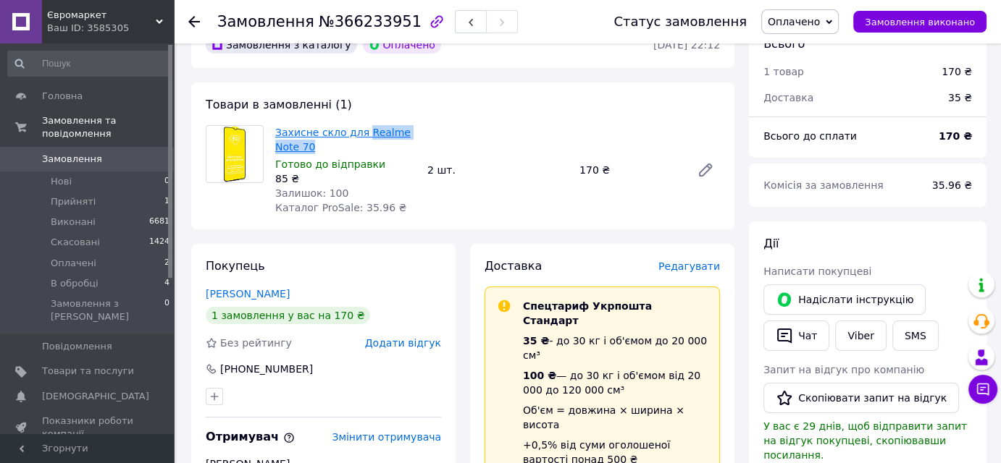
click at [358, 135] on span "Захисне скло для Realme Note 70" at bounding box center [345, 139] width 140 height 29
copy link "Realme Note 70"
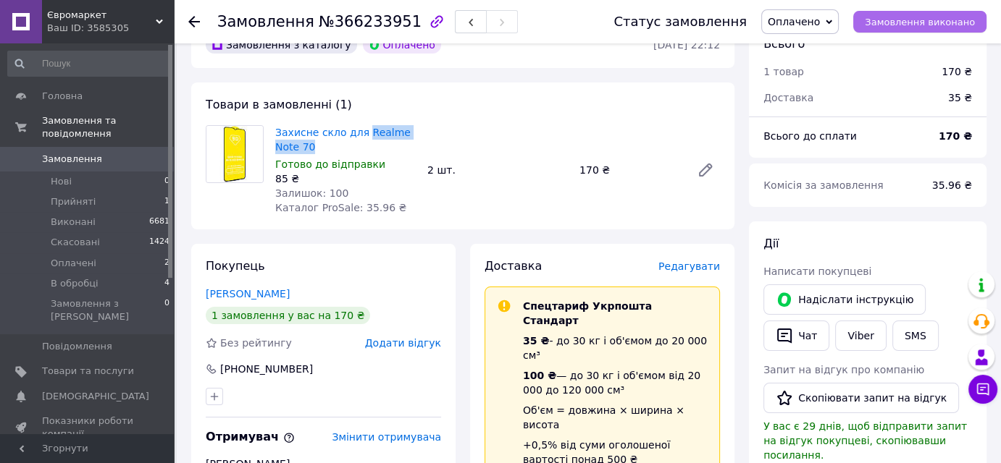
click at [921, 28] on span "Замовлення виконано" at bounding box center [920, 22] width 110 height 11
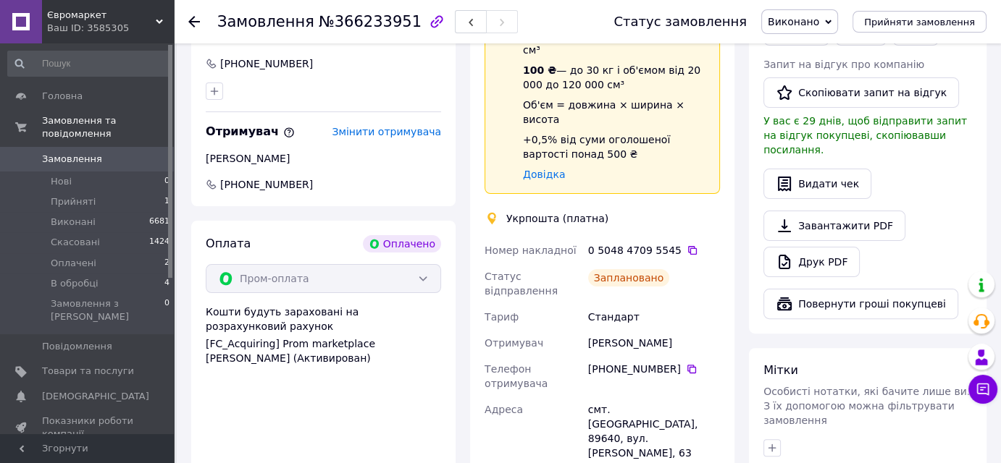
scroll to position [408, 0]
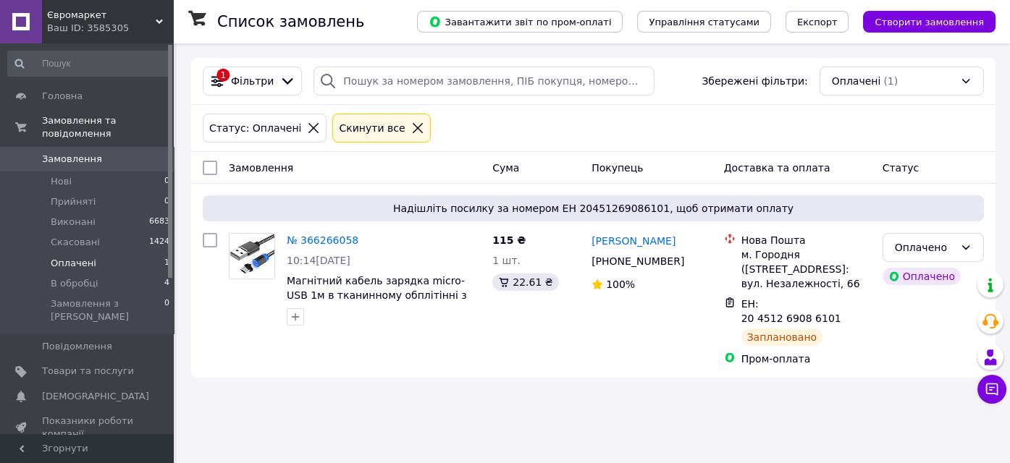
click at [105, 253] on li "Оплачені 1" at bounding box center [89, 263] width 178 height 20
click at [100, 274] on li "В обробці 4" at bounding box center [89, 284] width 178 height 20
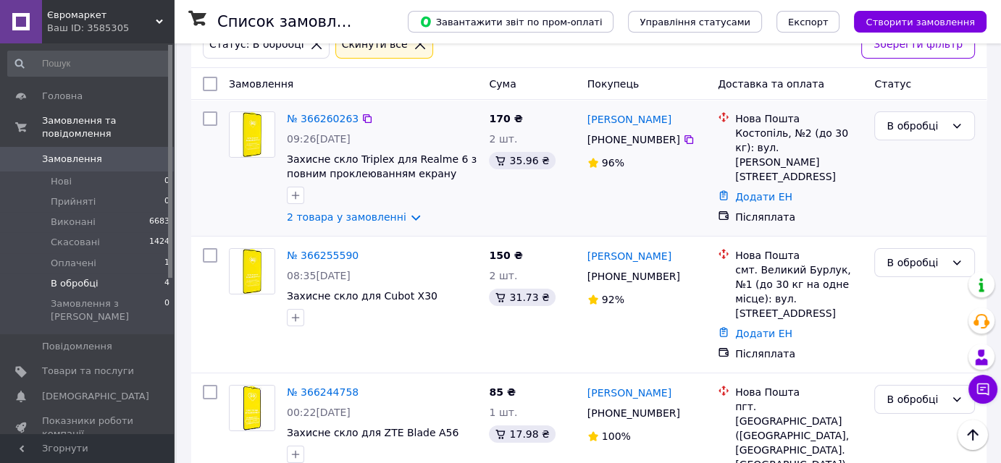
scroll to position [46, 0]
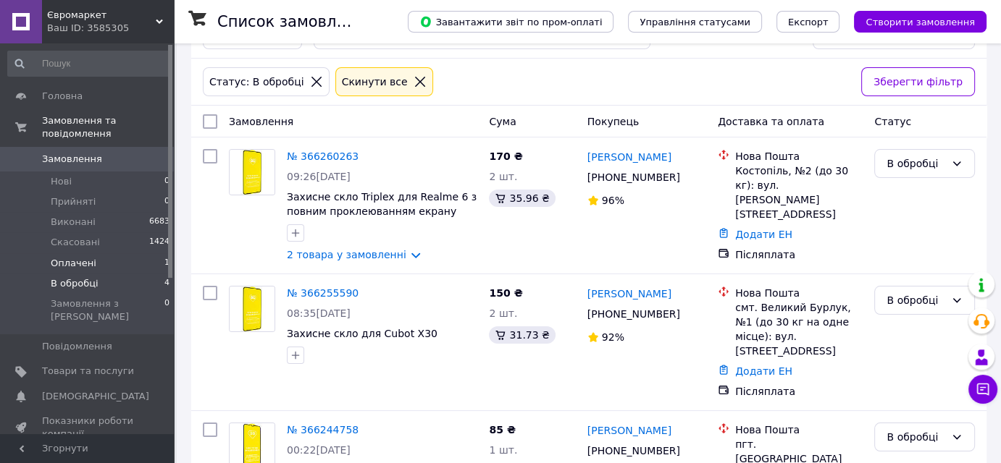
click at [124, 253] on li "Оплачені 1" at bounding box center [89, 263] width 178 height 20
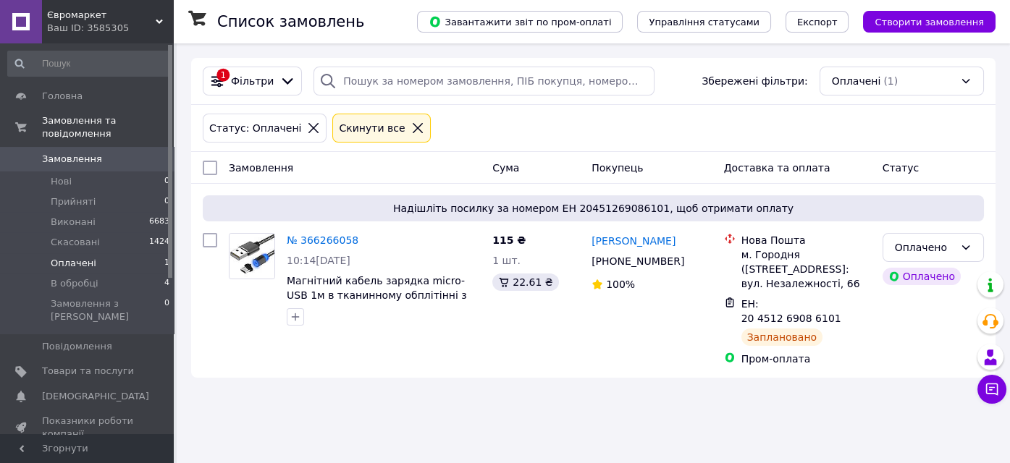
click at [158, 20] on use at bounding box center [159, 22] width 7 height 4
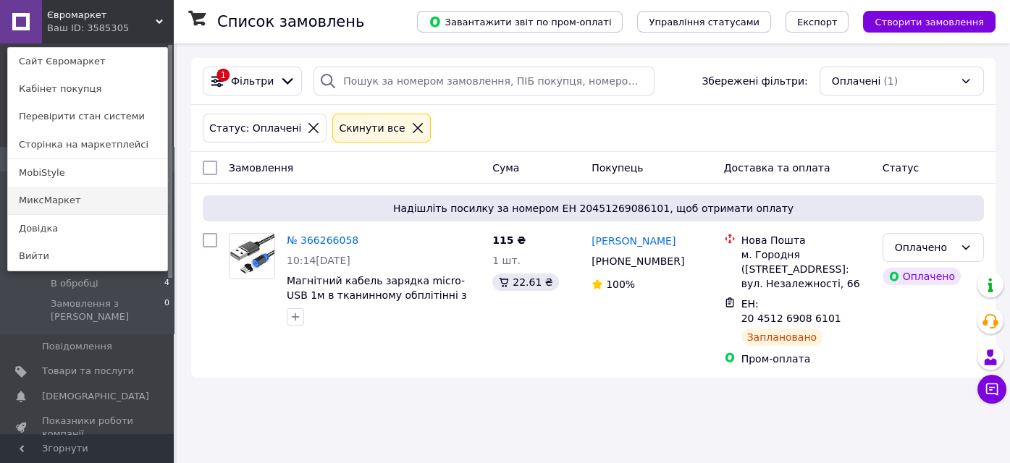
click at [81, 198] on link "МиксМаркет" at bounding box center [87, 201] width 159 height 28
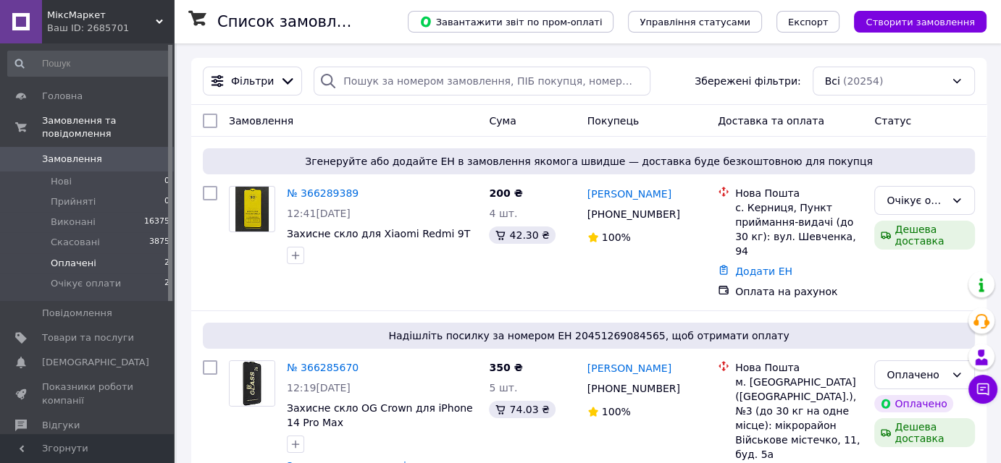
click at [113, 253] on li "Оплачені 2" at bounding box center [89, 263] width 178 height 20
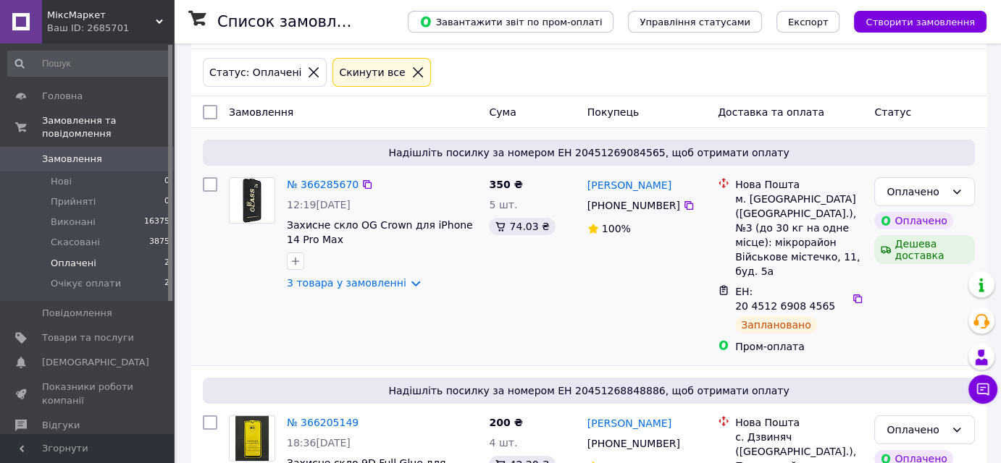
scroll to position [131, 0]
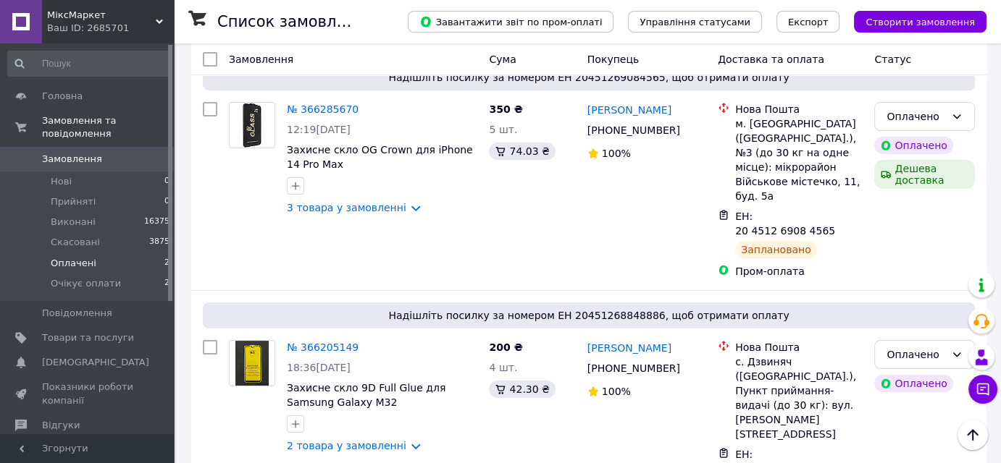
click at [146, 13] on span "МіксМаркет" at bounding box center [101, 15] width 109 height 13
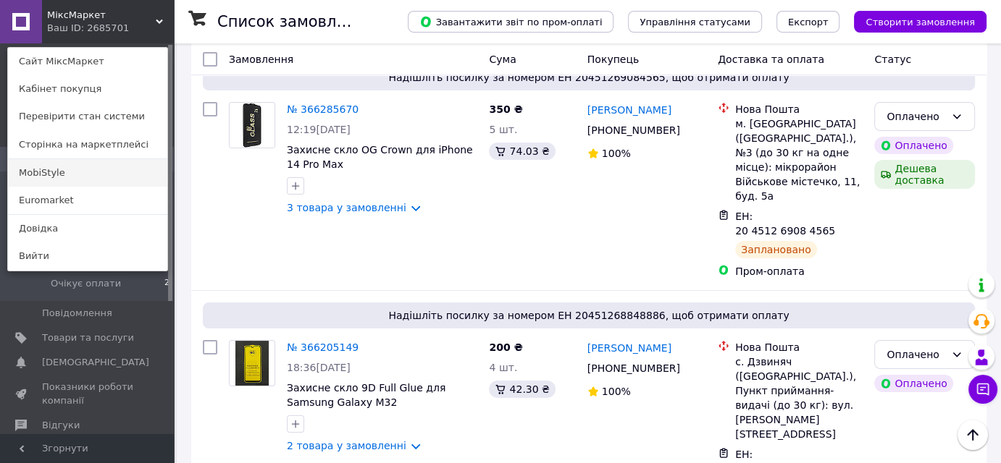
click at [71, 168] on link "MobiStyle" at bounding box center [87, 173] width 159 height 28
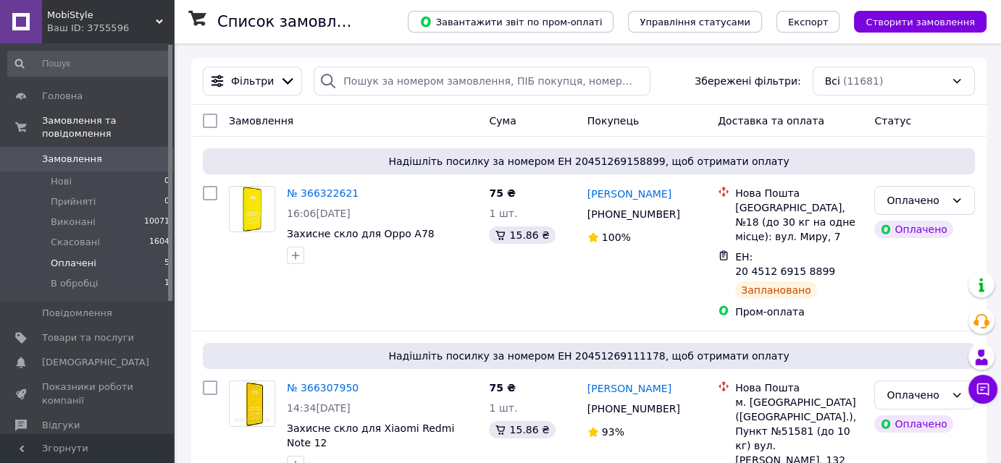
click at [103, 253] on li "Оплачені 5" at bounding box center [89, 263] width 178 height 20
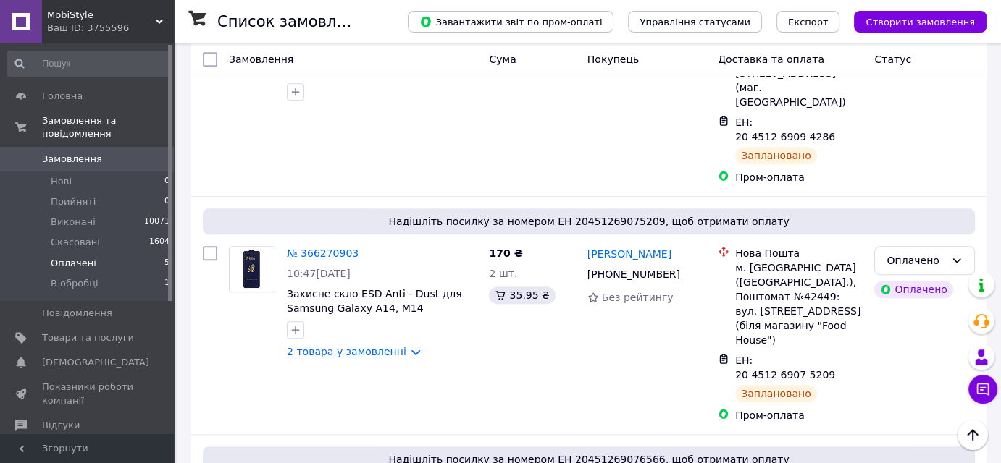
scroll to position [692, 0]
